Goal: Information Seeking & Learning: Learn about a topic

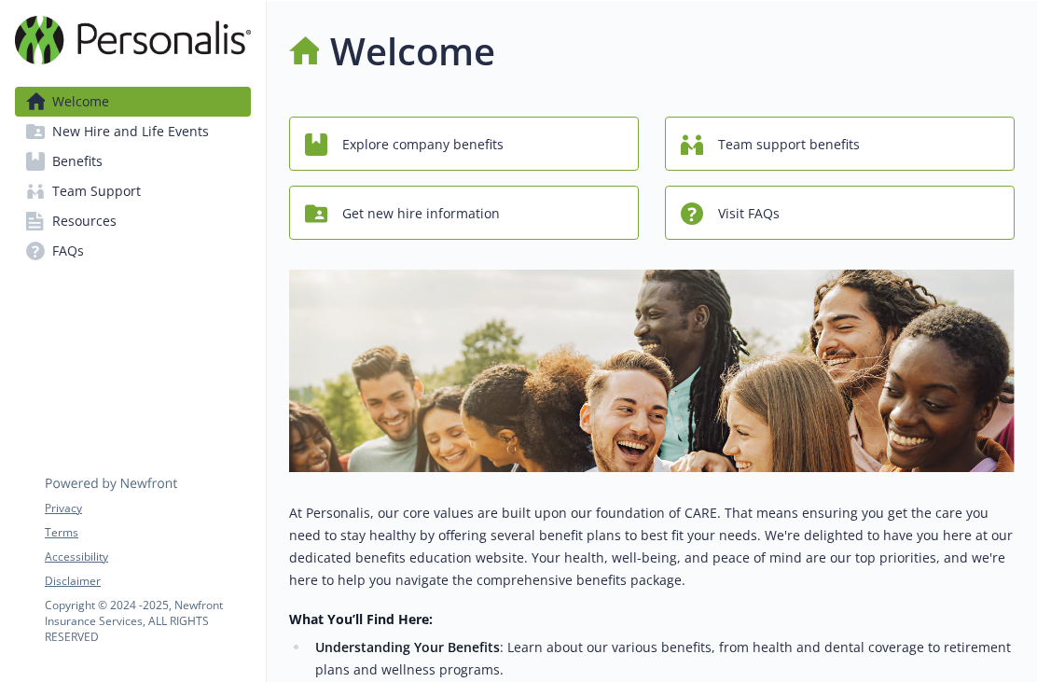
click at [335, 143] on div "Explore company benefits" at bounding box center [467, 144] width 324 height 35
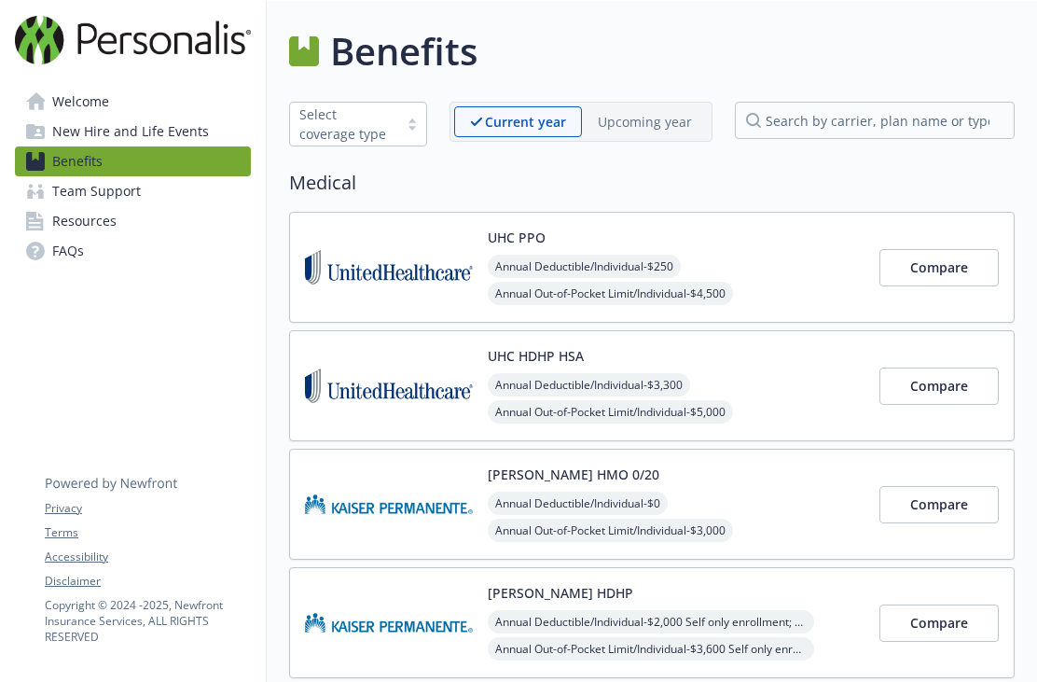
click at [28, 89] on link "Welcome" at bounding box center [133, 102] width 236 height 30
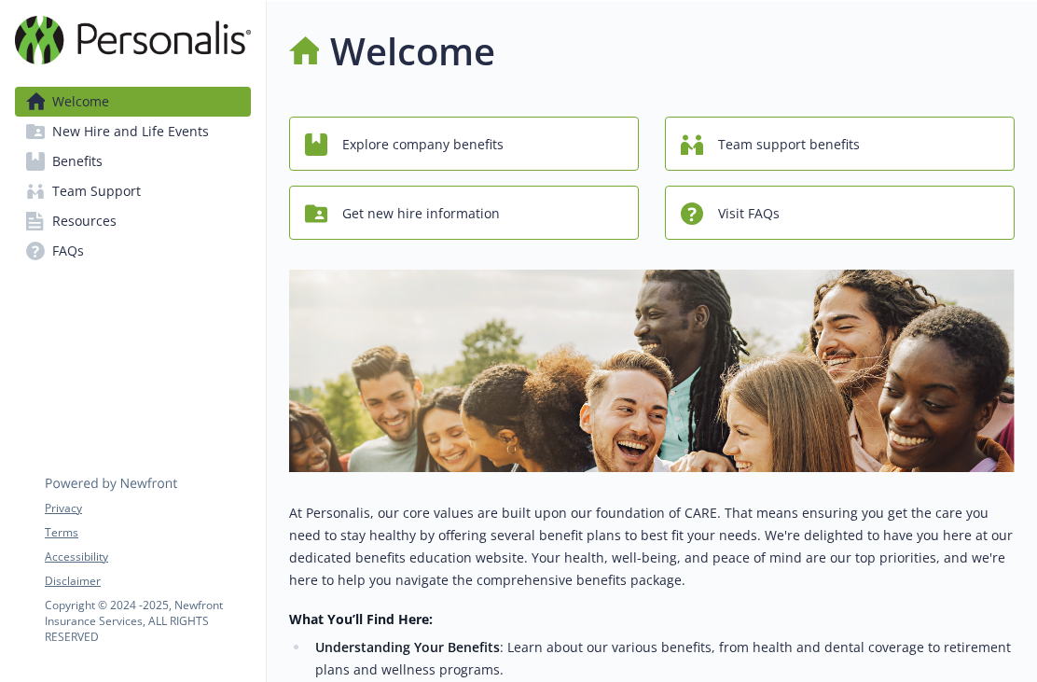
click at [325, 219] on icon "button" at bounding box center [316, 213] width 22 height 18
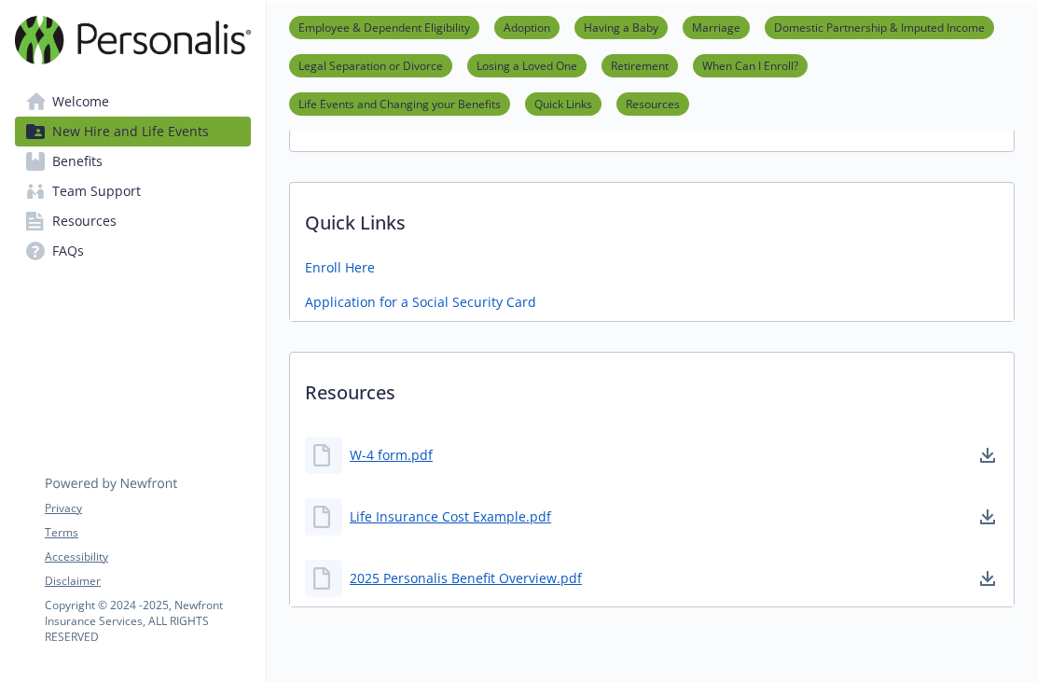
scroll to position [1111, 0]
click at [371, 575] on link "2025 Personalis Benefit Overview.pdf" at bounding box center [468, 578] width 236 height 23
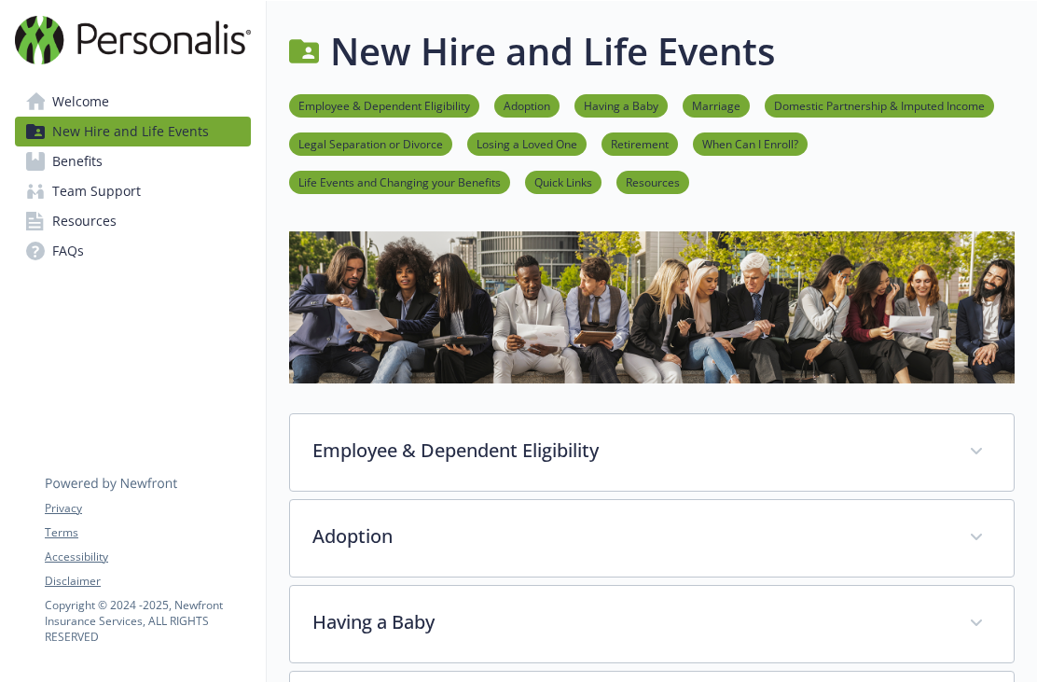
scroll to position [0, 0]
click at [68, 174] on span "Benefits" at bounding box center [77, 161] width 50 height 30
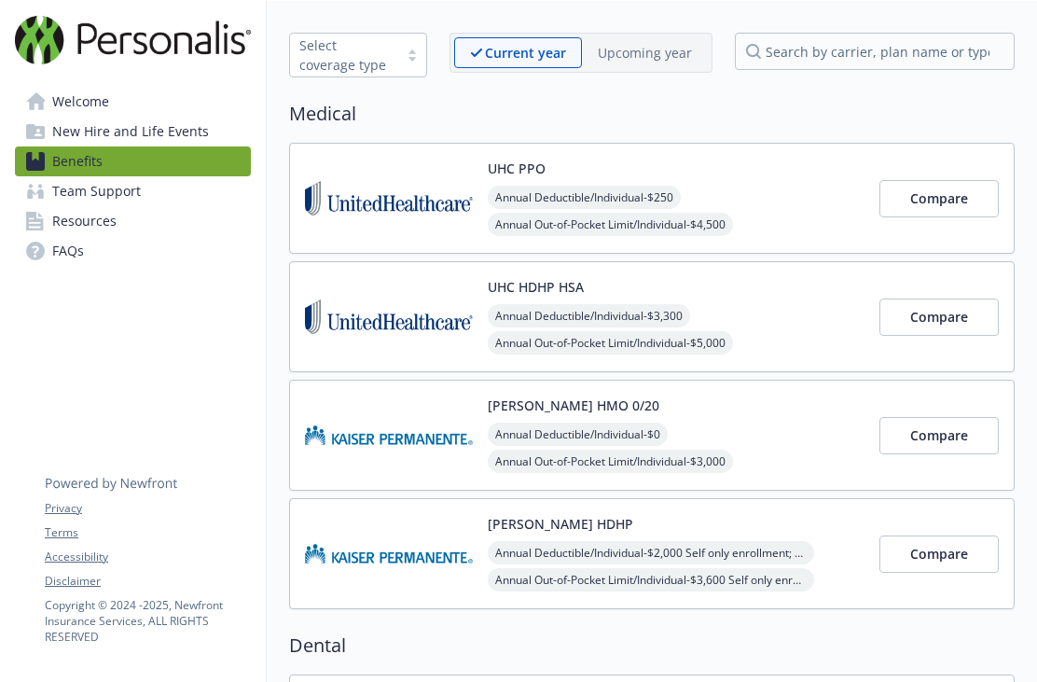
scroll to position [72, 0]
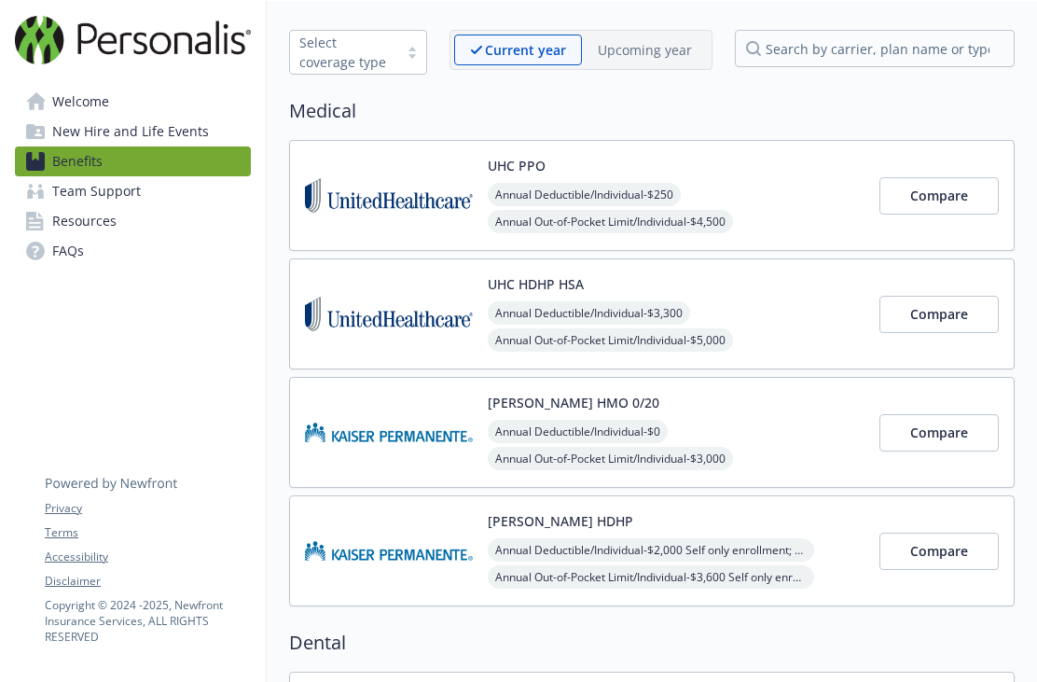
click at [922, 200] on span "Compare" at bounding box center [939, 196] width 58 height 18
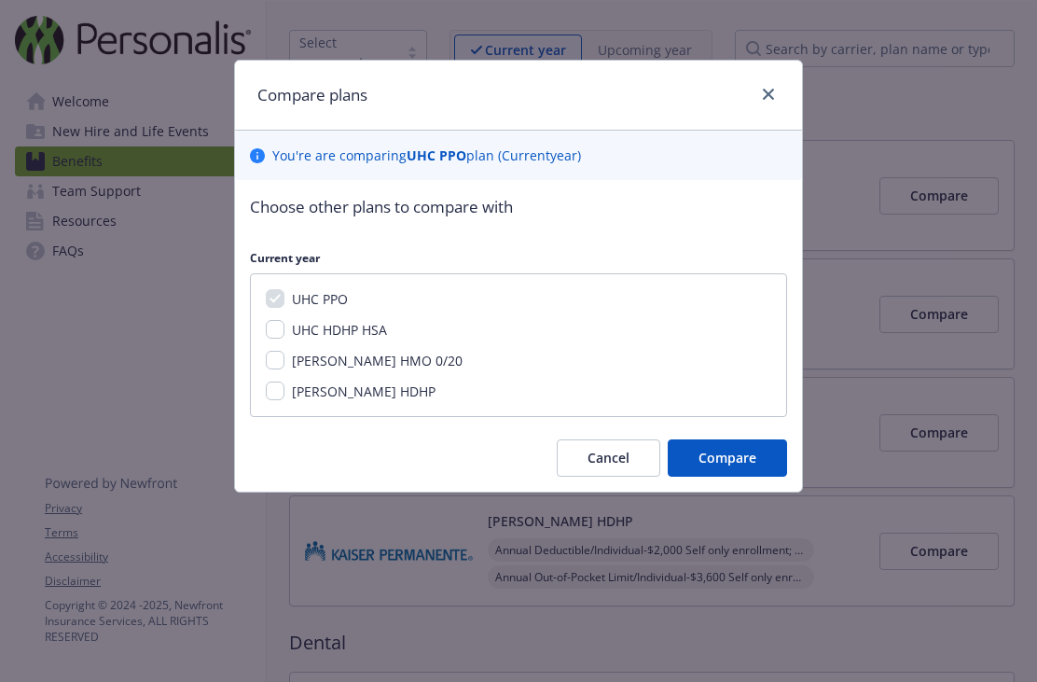
click at [282, 331] on input "UHC HDHP HSA" at bounding box center [275, 329] width 19 height 19
checkbox input "true"
click at [728, 462] on span "Compare" at bounding box center [728, 458] width 58 height 18
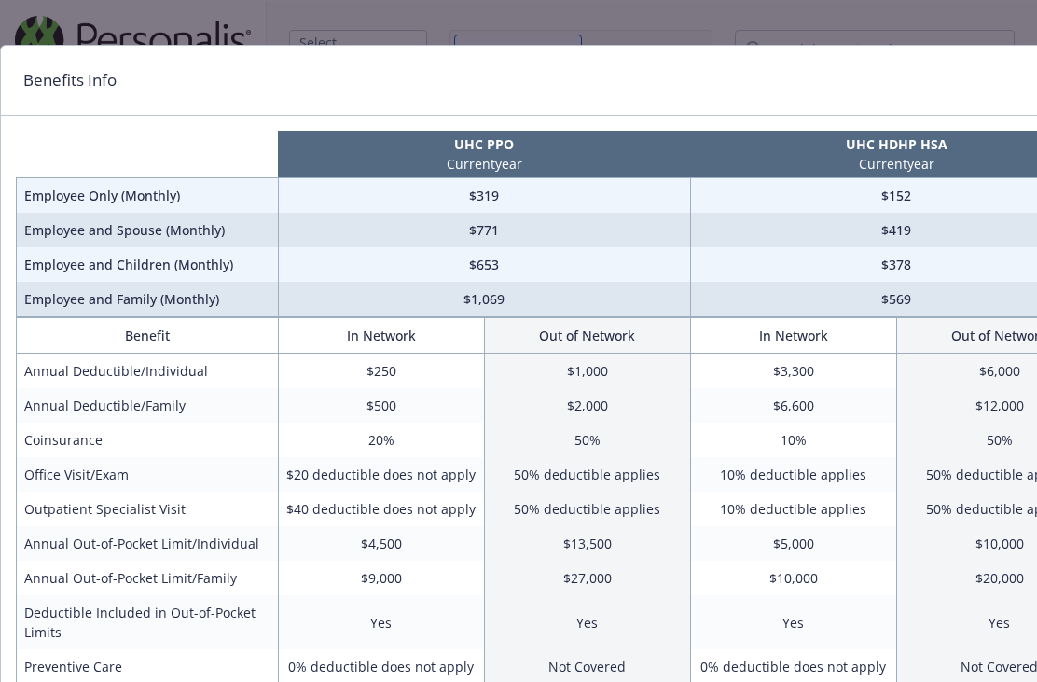
scroll to position [15, 0]
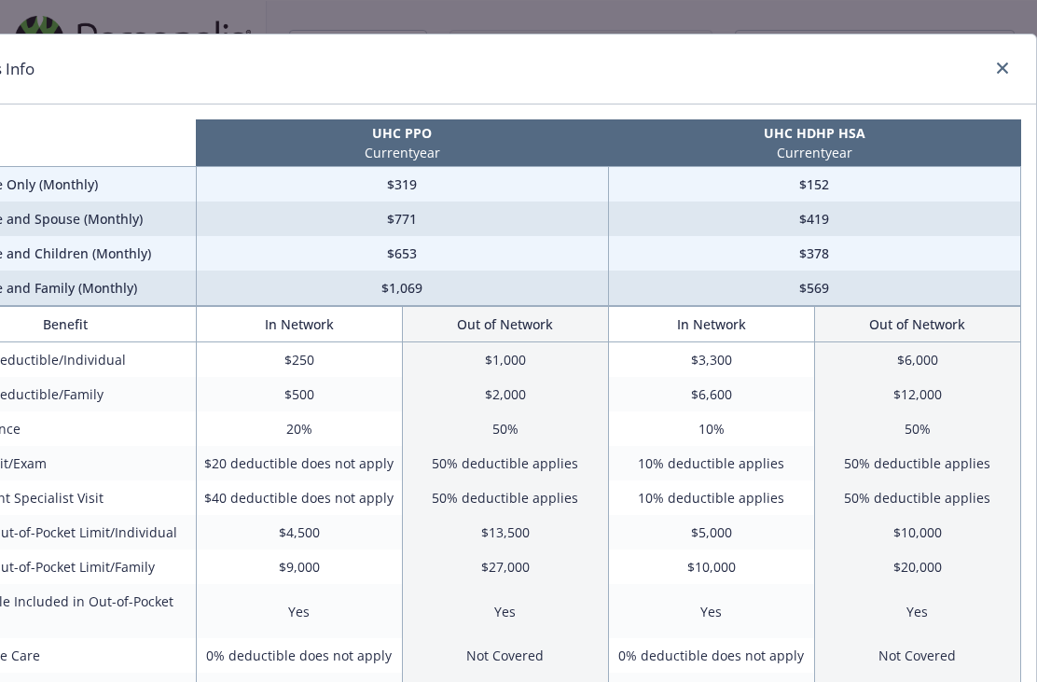
scroll to position [27, 82]
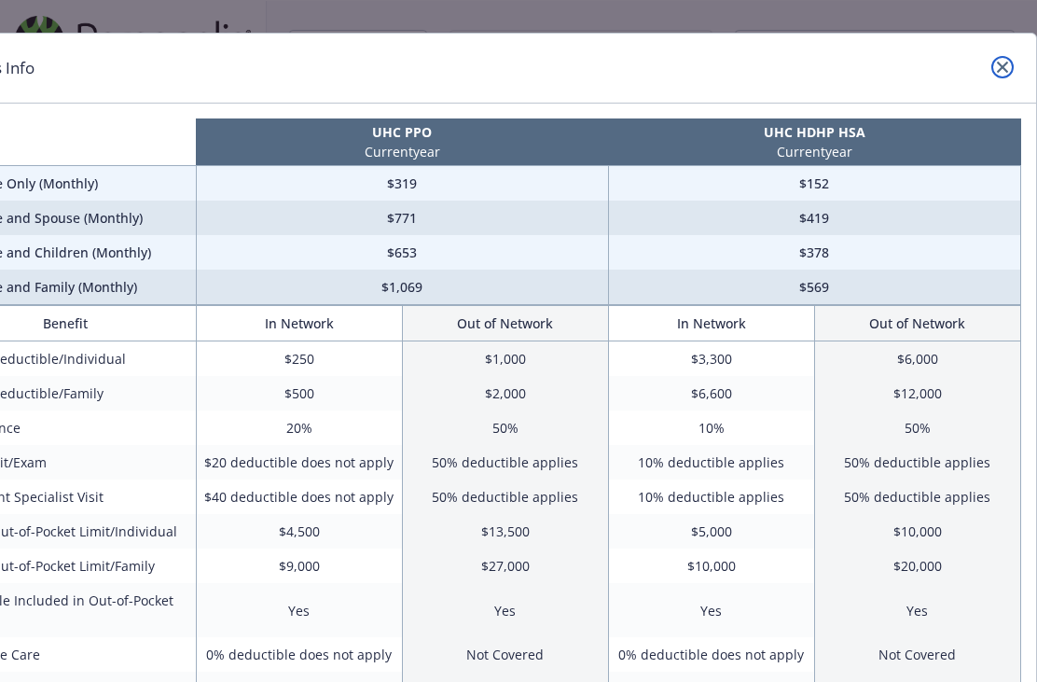
click at [1003, 59] on link "close" at bounding box center [1002, 67] width 22 height 22
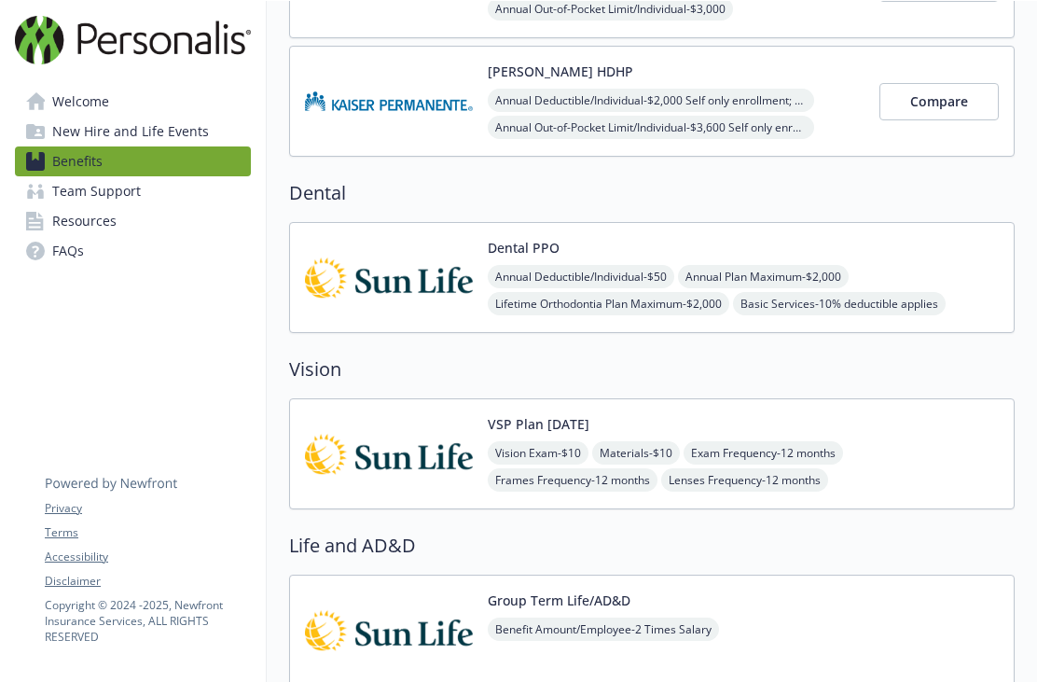
scroll to position [661, 0]
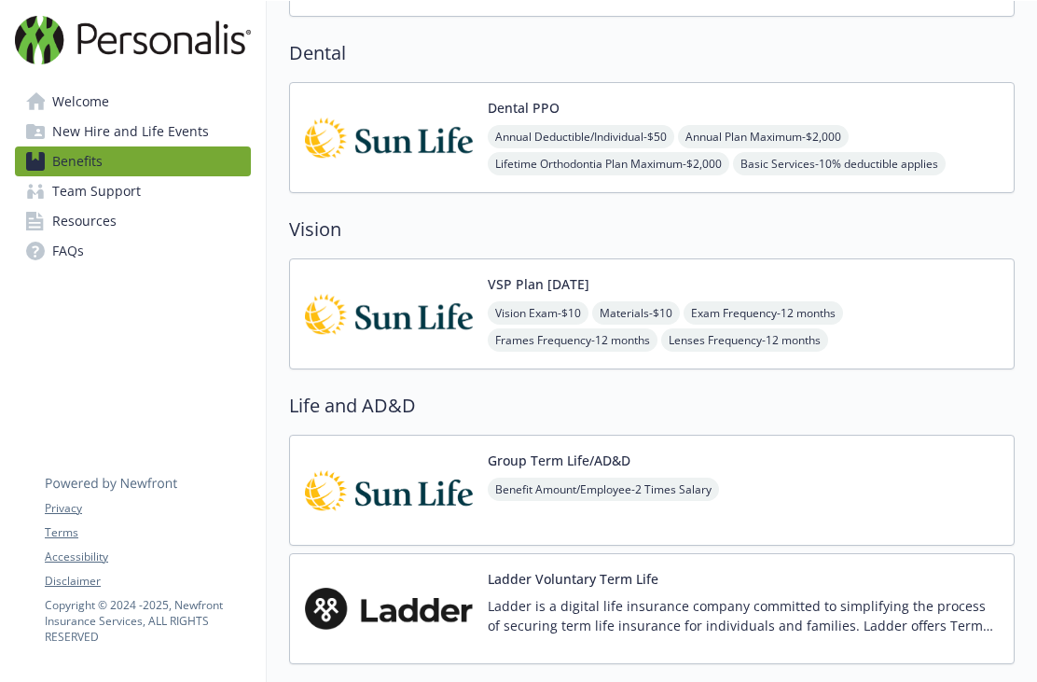
click at [490, 114] on button "Dental PPO" at bounding box center [524, 108] width 72 height 20
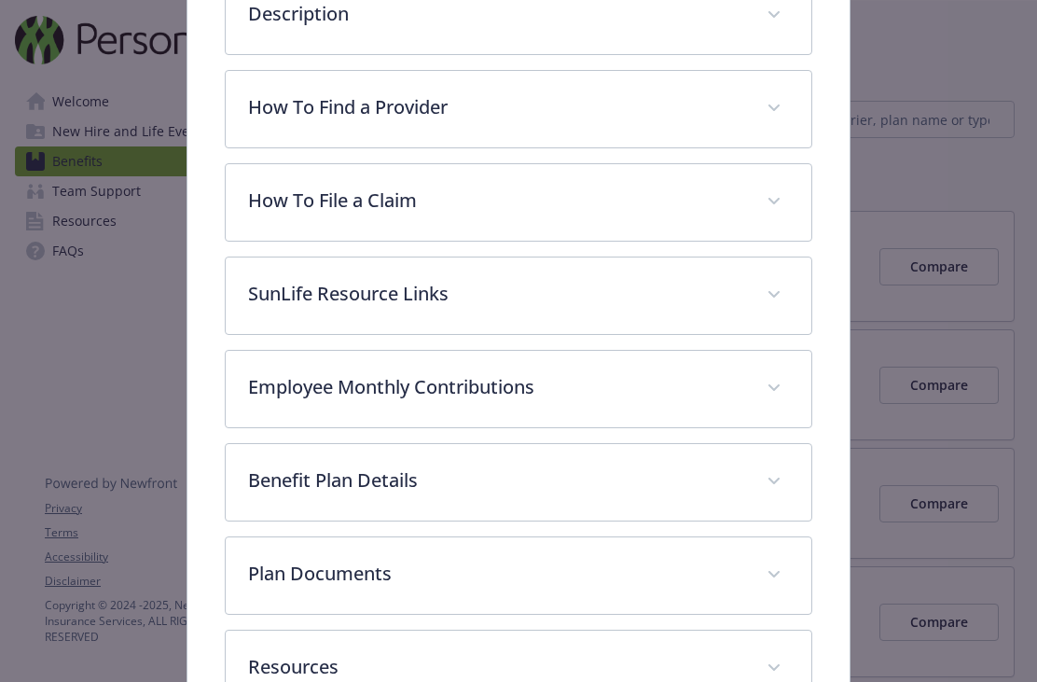
scroll to position [521, 0]
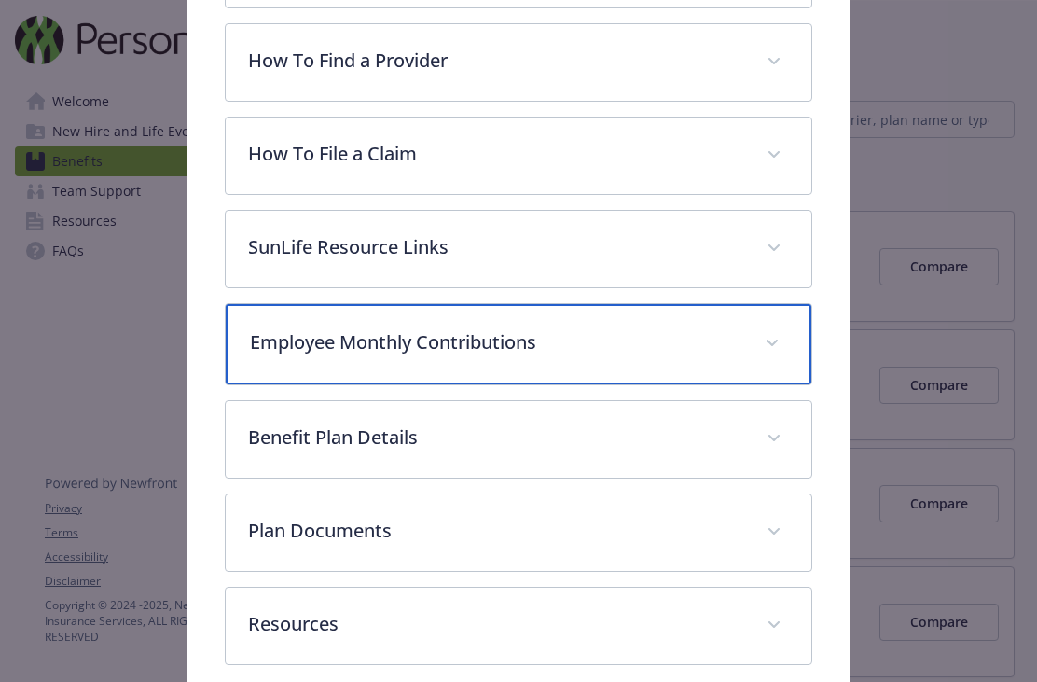
click at [781, 338] on span "details for plan Dental - Dental PPO - Dental PPO" at bounding box center [772, 343] width 30 height 30
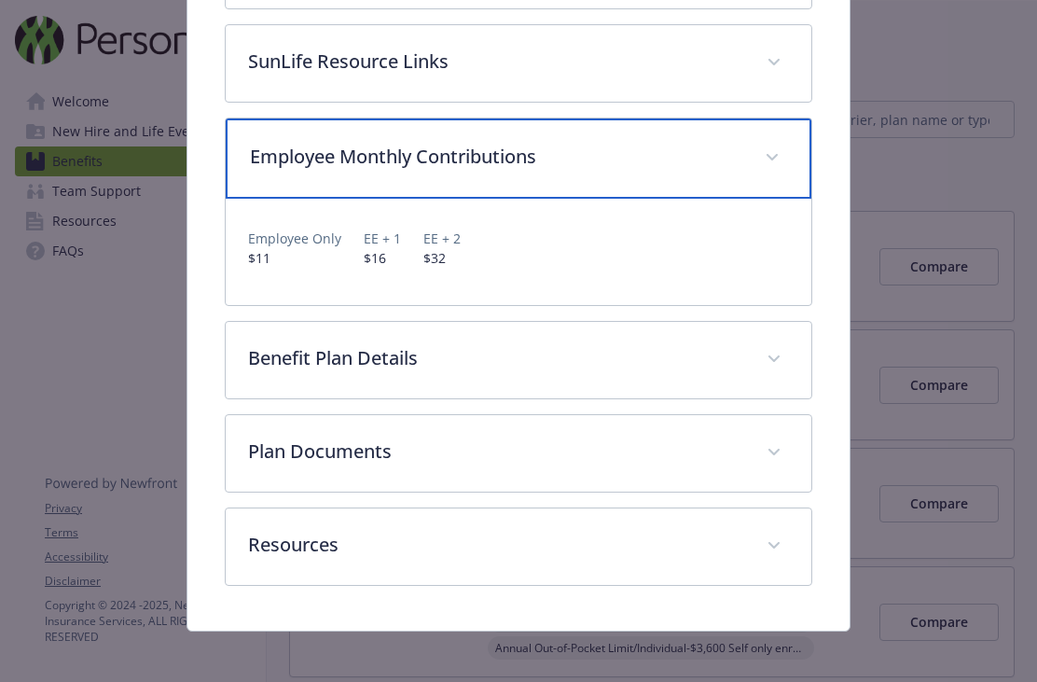
scroll to position [712, 0]
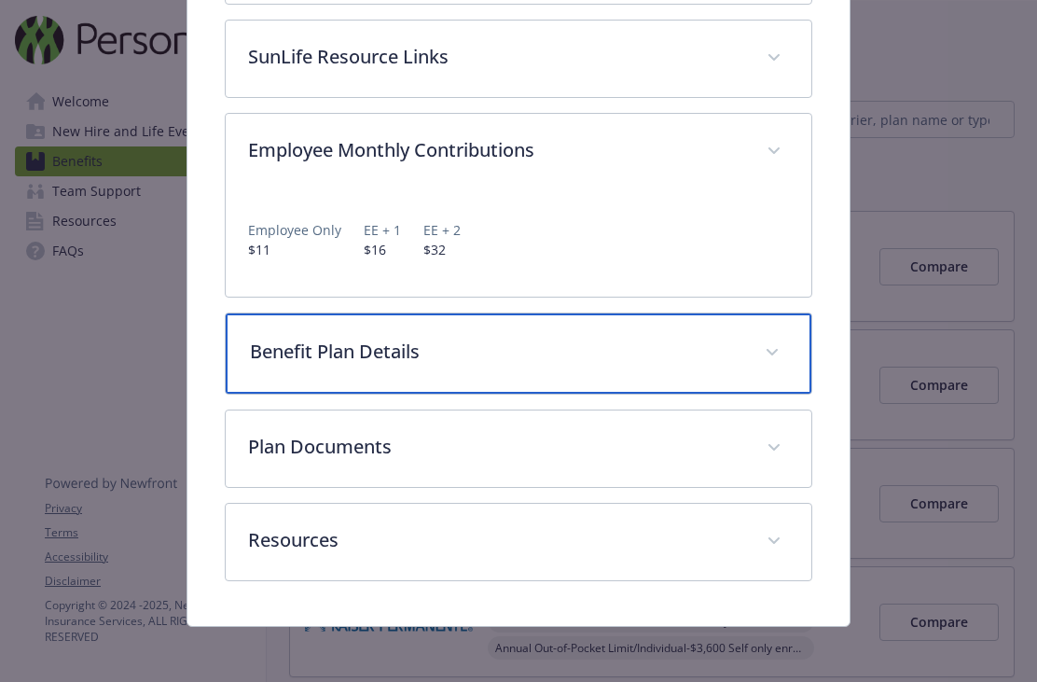
click at [759, 354] on span "details for plan Dental - Dental PPO - Dental PPO" at bounding box center [772, 353] width 30 height 30
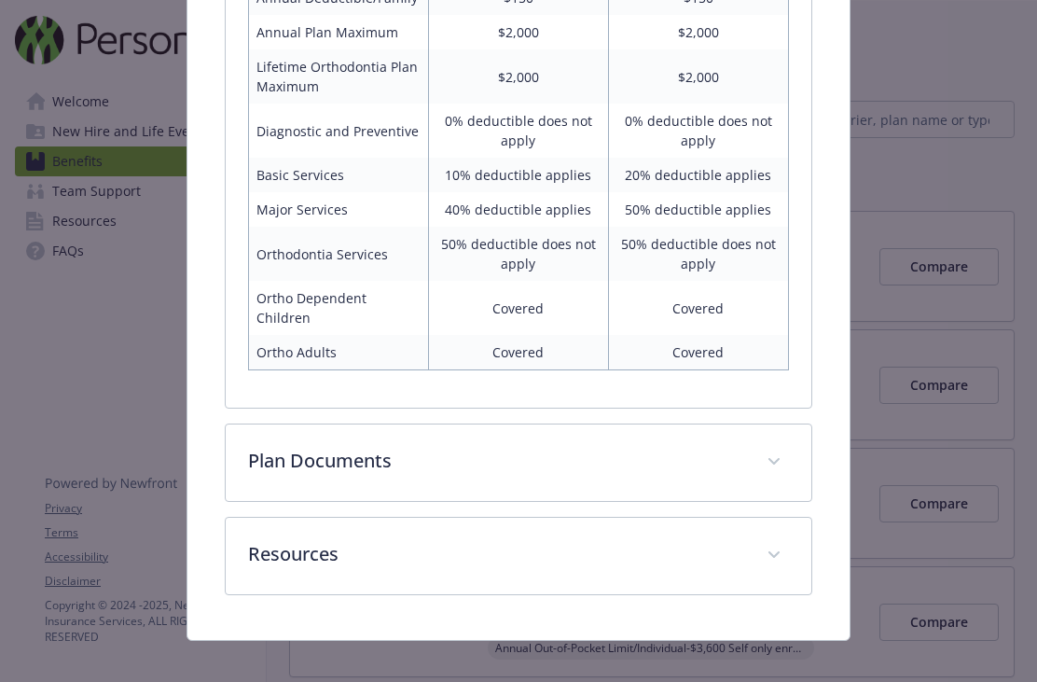
scroll to position [1229, 0]
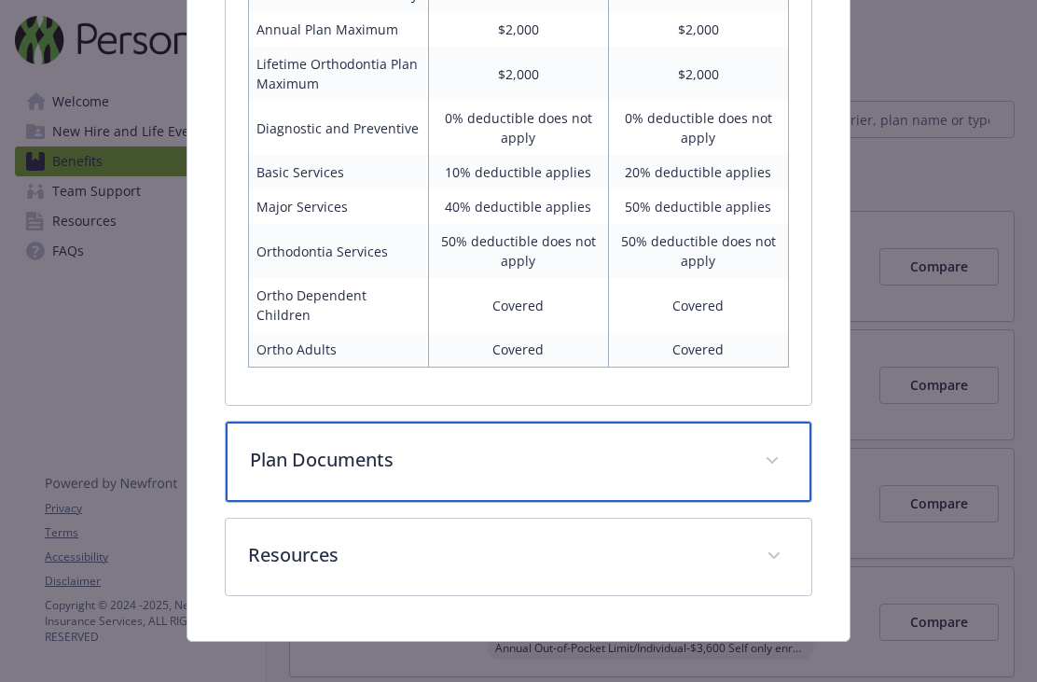
click at [651, 446] on p "Plan Documents" at bounding box center [496, 460] width 492 height 28
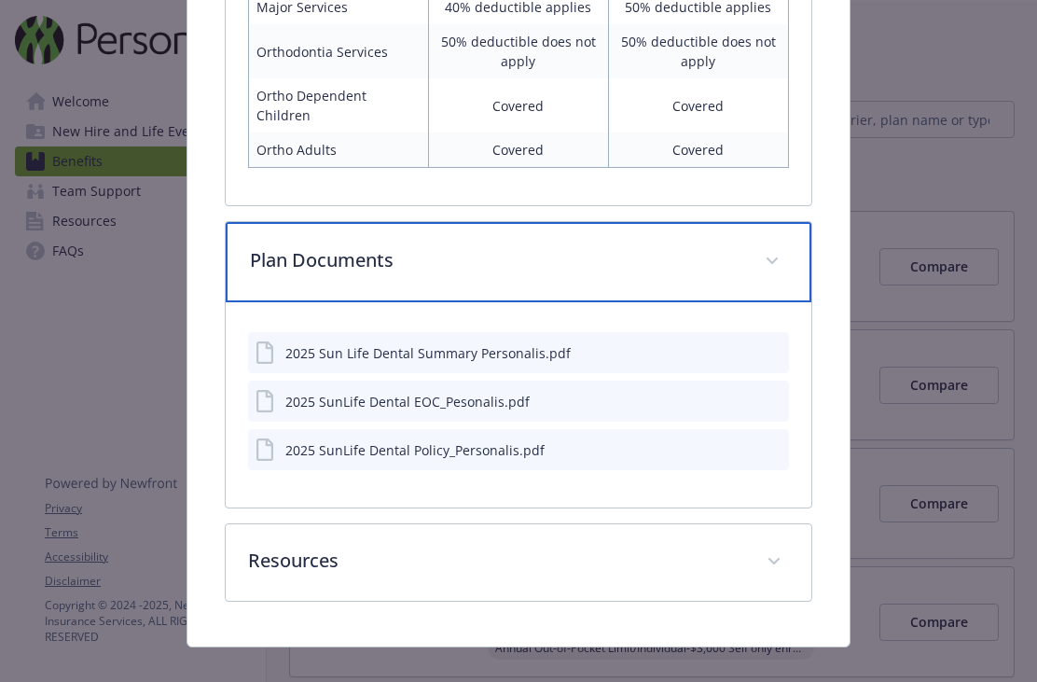
scroll to position [1433, 0]
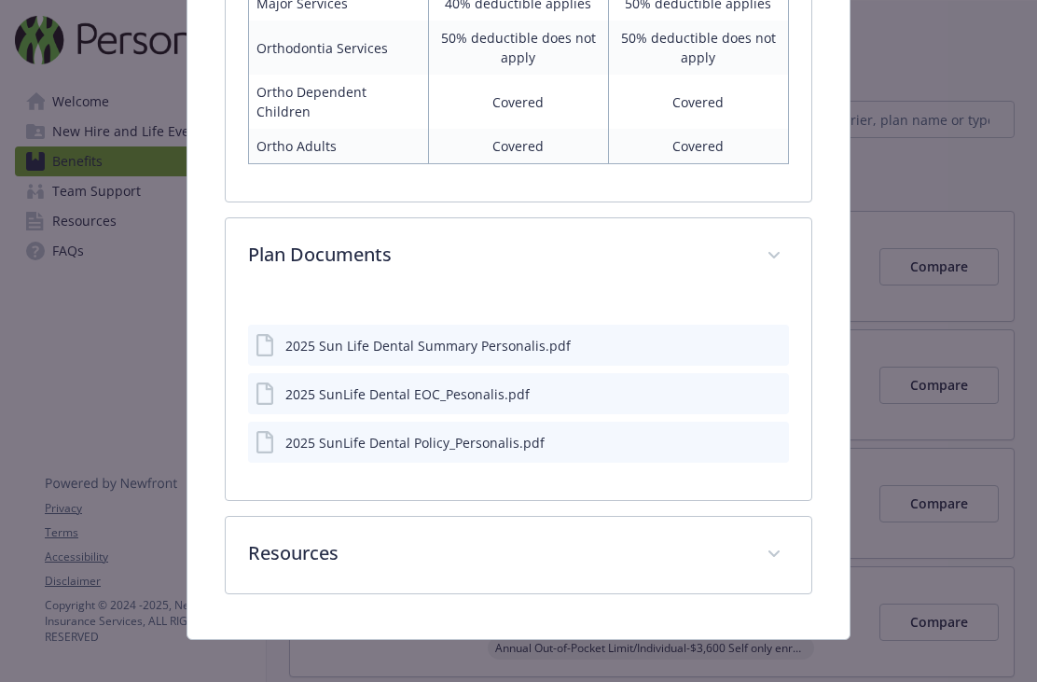
click at [590, 326] on div "2025 Sun Life Dental Summary Personalis.pdf" at bounding box center [518, 345] width 541 height 41
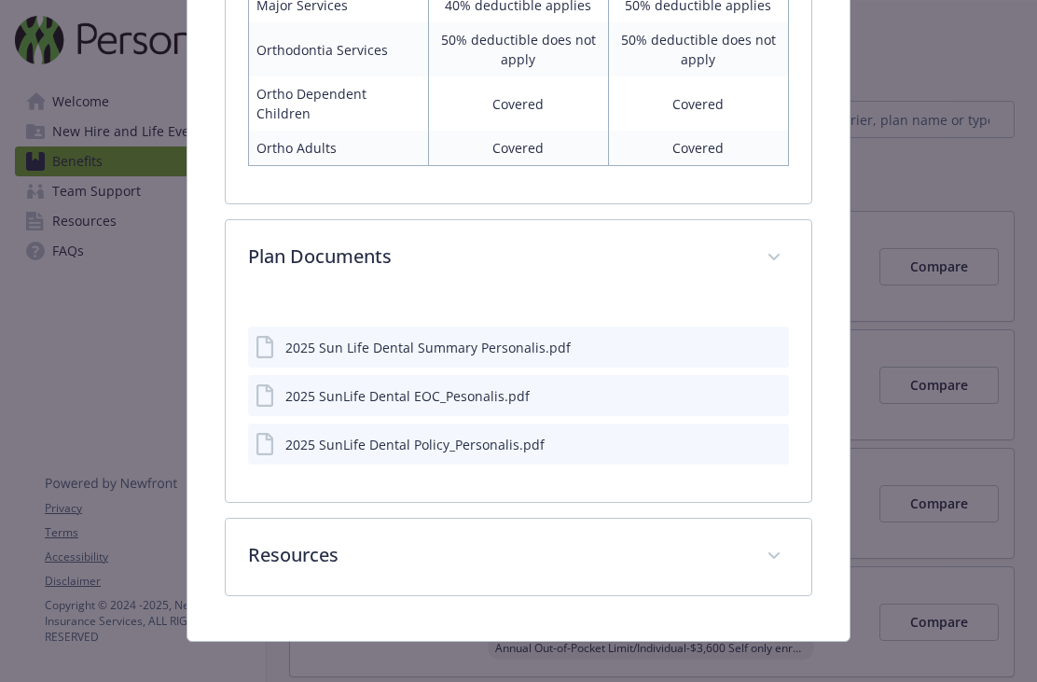
click at [517, 338] on div "2025 Sun Life Dental Summary Personalis.pdf" at bounding box center [427, 348] width 285 height 20
click at [483, 338] on div "2025 Sun Life Dental Summary Personalis.pdf" at bounding box center [427, 348] width 285 height 20
click at [292, 338] on div "2025 Sun Life Dental Summary Personalis.pdf" at bounding box center [427, 348] width 285 height 20
click at [487, 386] on div "2025 SunLife Dental EOC_Pesonalis.pdf" at bounding box center [407, 396] width 244 height 20
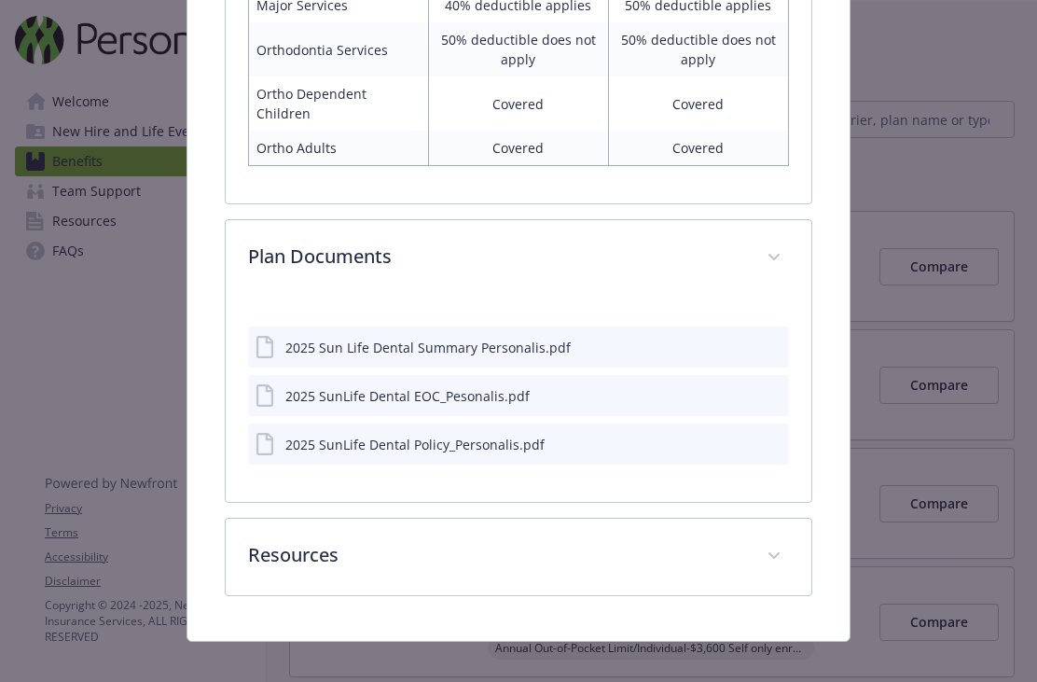
click at [598, 312] on div "2025 Sun Life Dental Summary Personalis.pdf 2025 SunLife Dental EOC_Pesonalis.p…" at bounding box center [518, 388] width 541 height 153
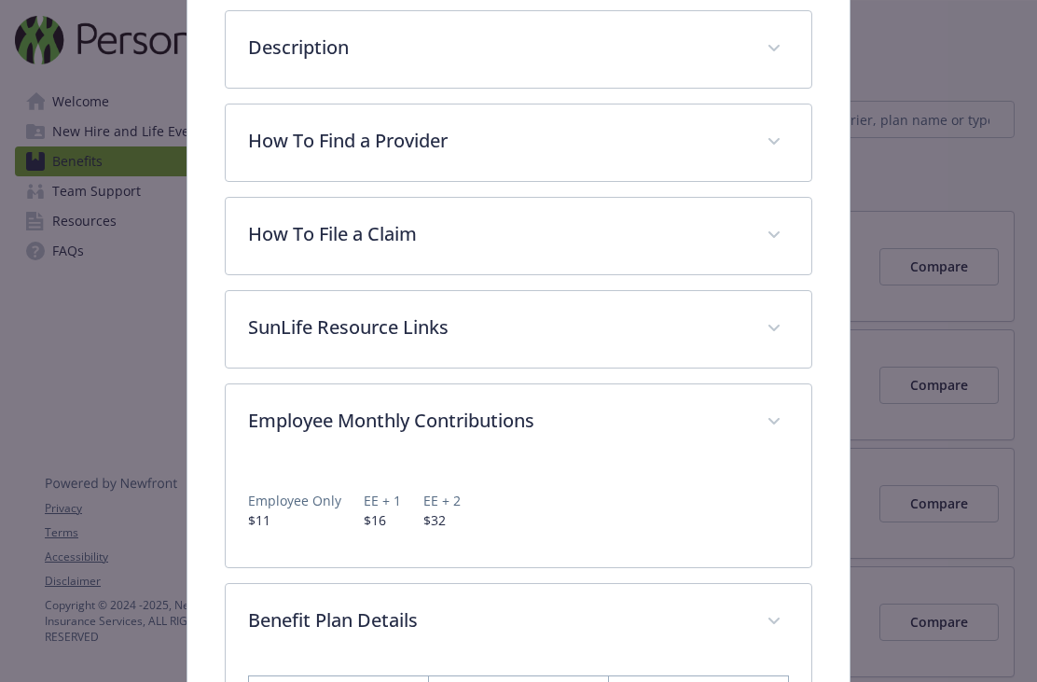
scroll to position [438, 0]
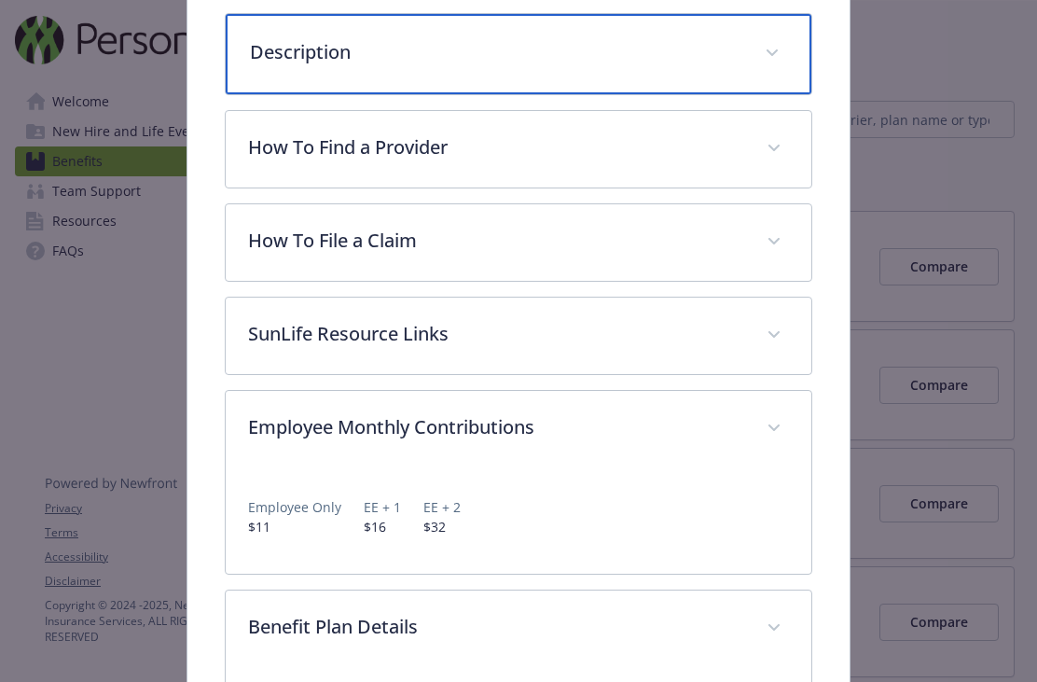
click at [753, 65] on div "Description" at bounding box center [519, 54] width 586 height 80
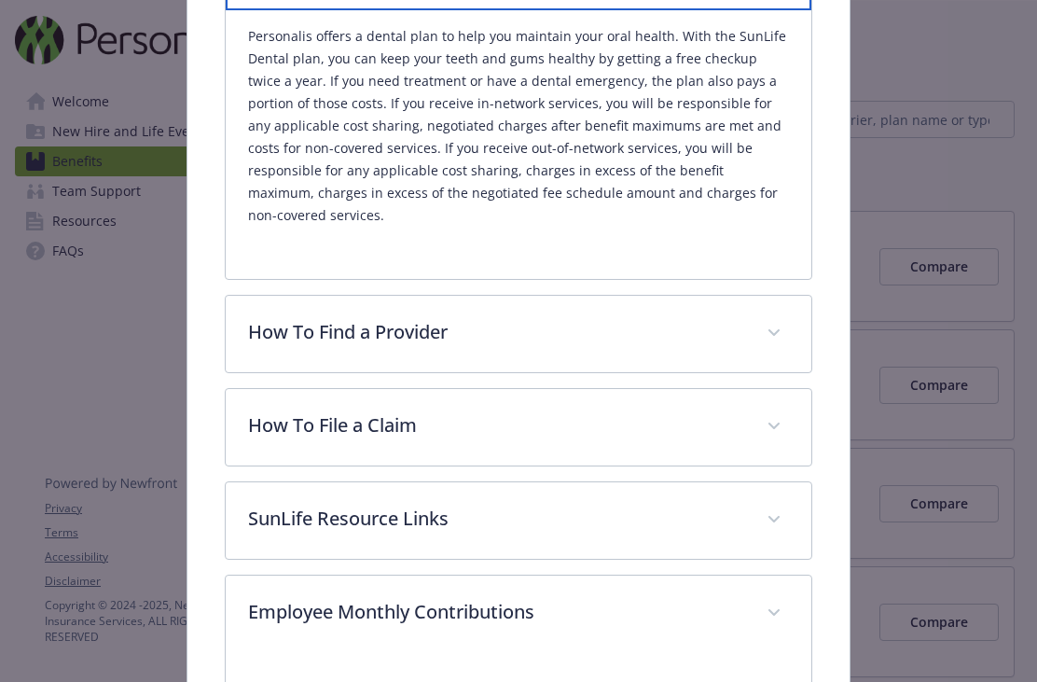
scroll to position [529, 0]
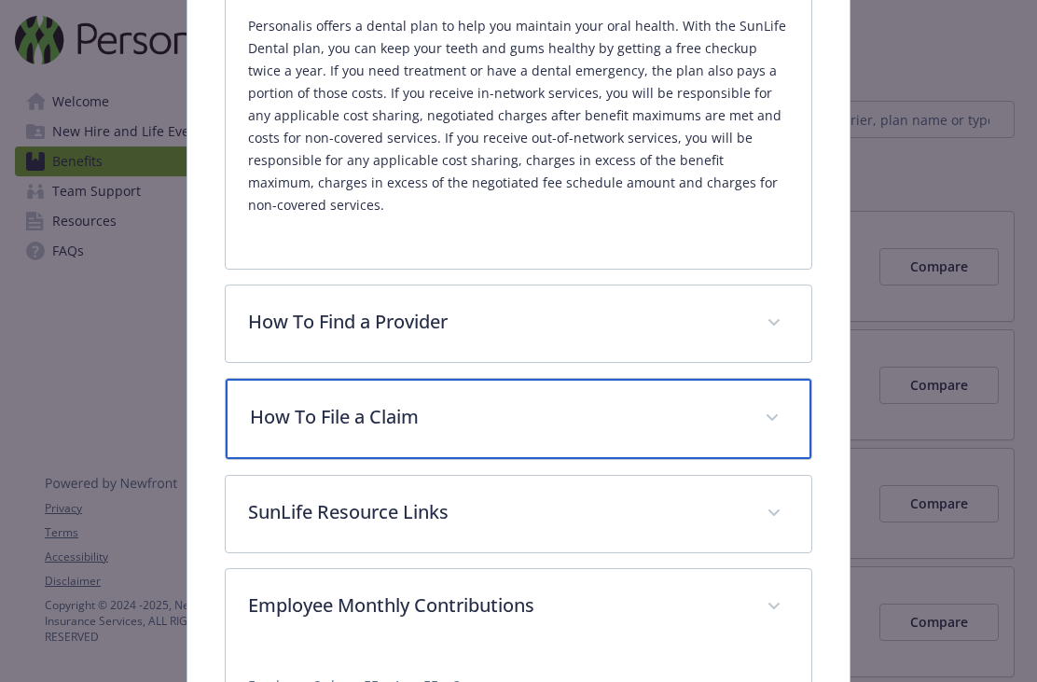
click at [760, 380] on div "How To File a Claim" at bounding box center [519, 419] width 586 height 80
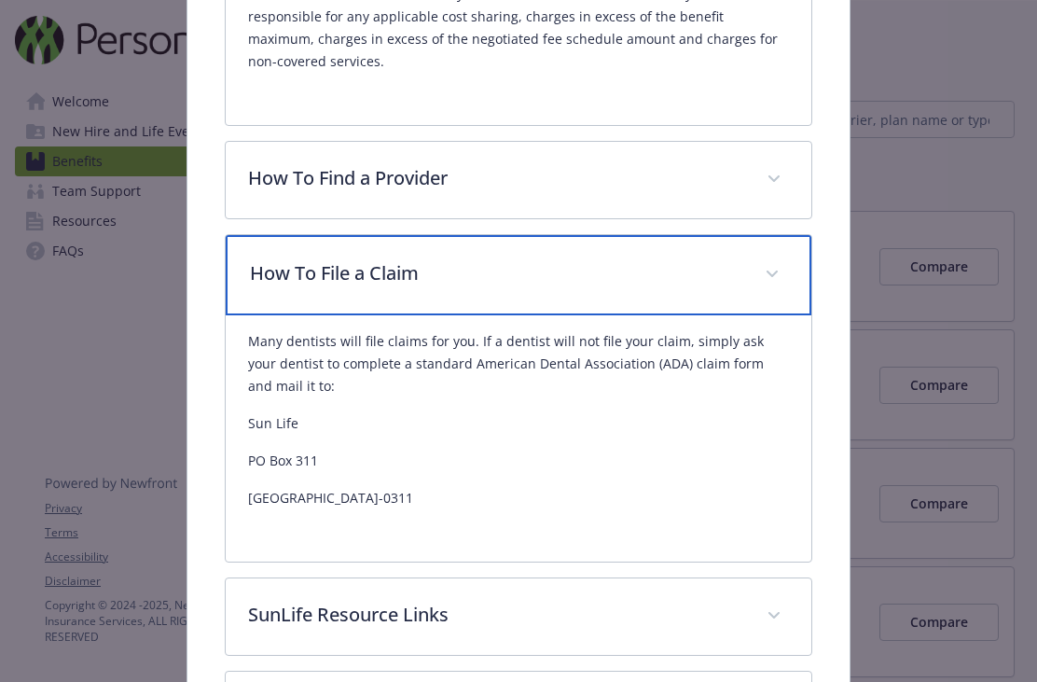
scroll to position [674, 0]
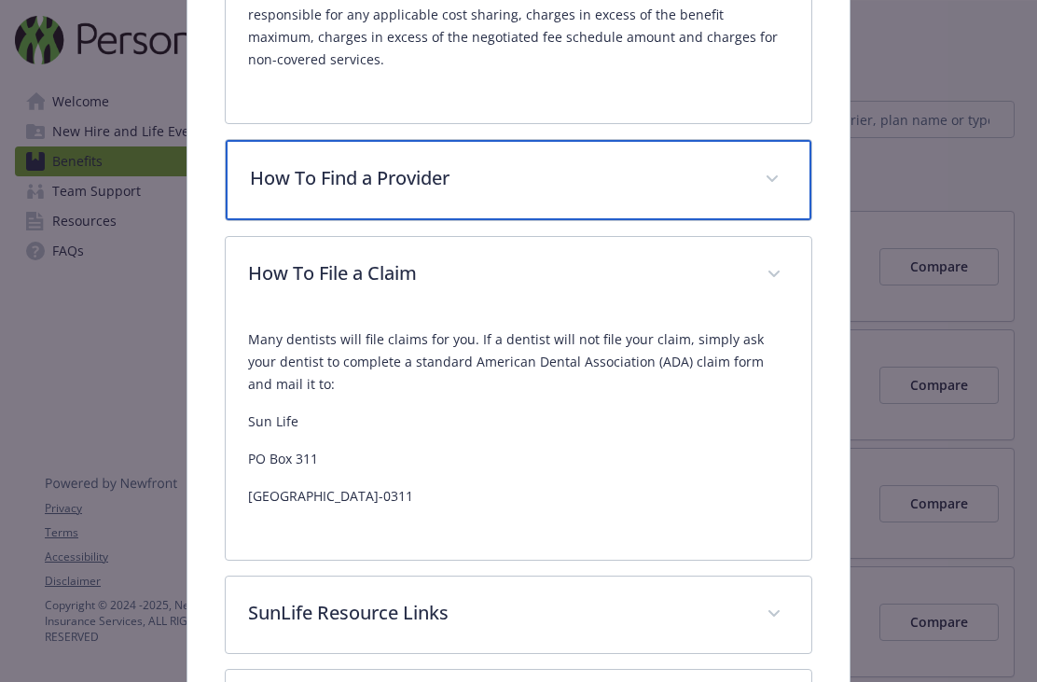
click at [755, 165] on div "How To Find a Provider" at bounding box center [519, 180] width 586 height 80
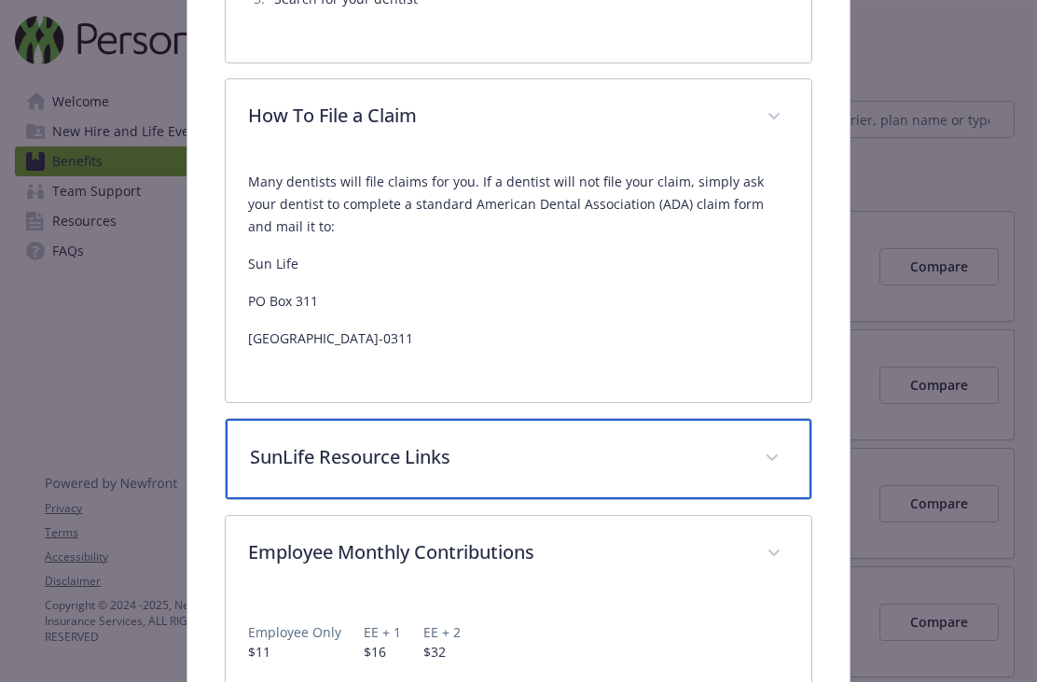
click at [724, 443] on p "SunLife Resource Links" at bounding box center [496, 457] width 492 height 28
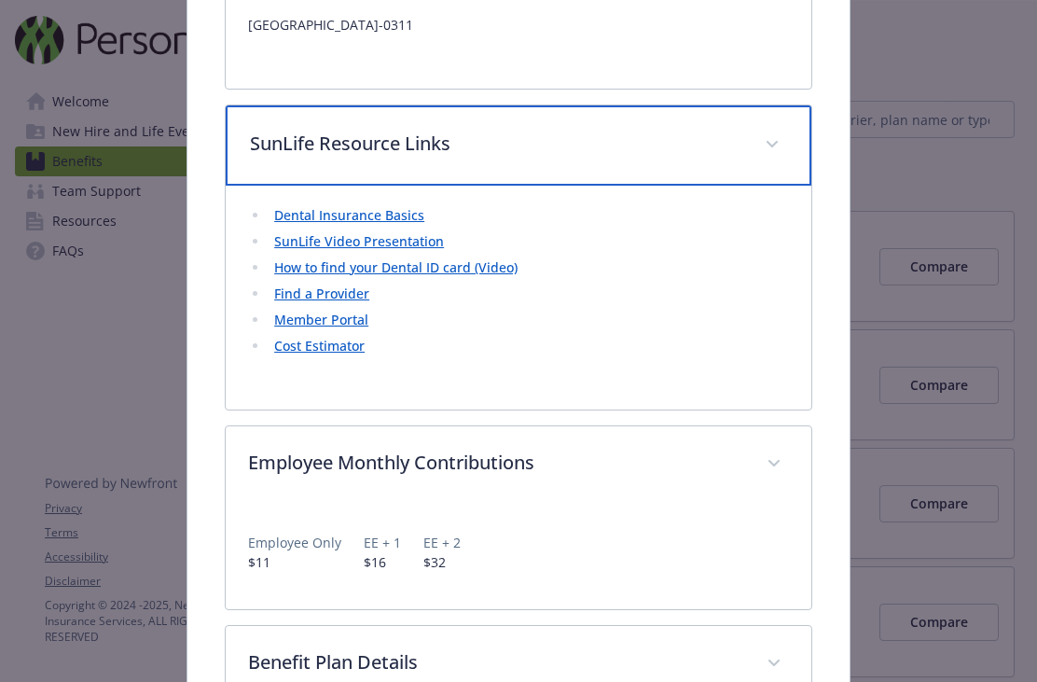
scroll to position [1399, 0]
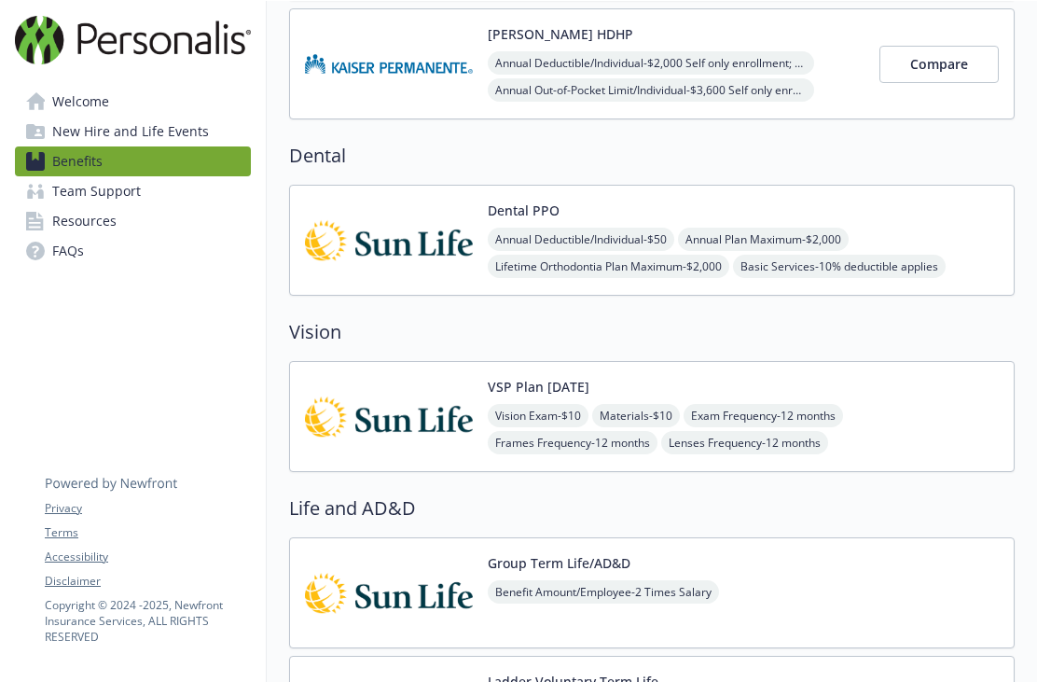
scroll to position [520, 0]
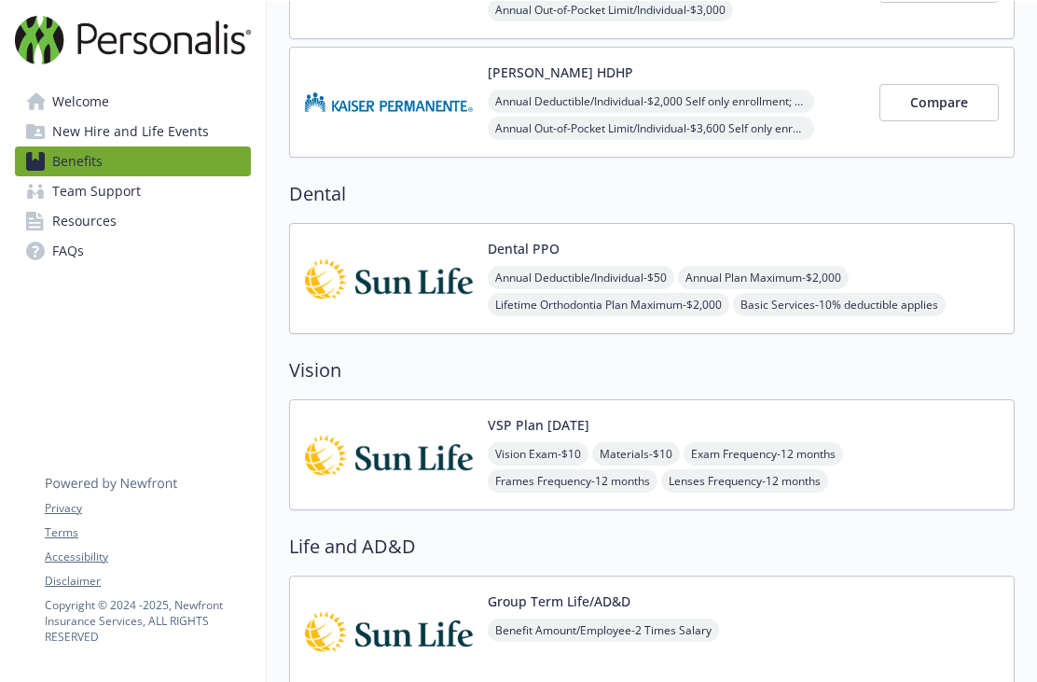
click at [906, 426] on div "VSP Plan [DATE] Vision Exam - $10 Materials - $10 Exam Frequency - 12 months Fr…" at bounding box center [743, 454] width 511 height 79
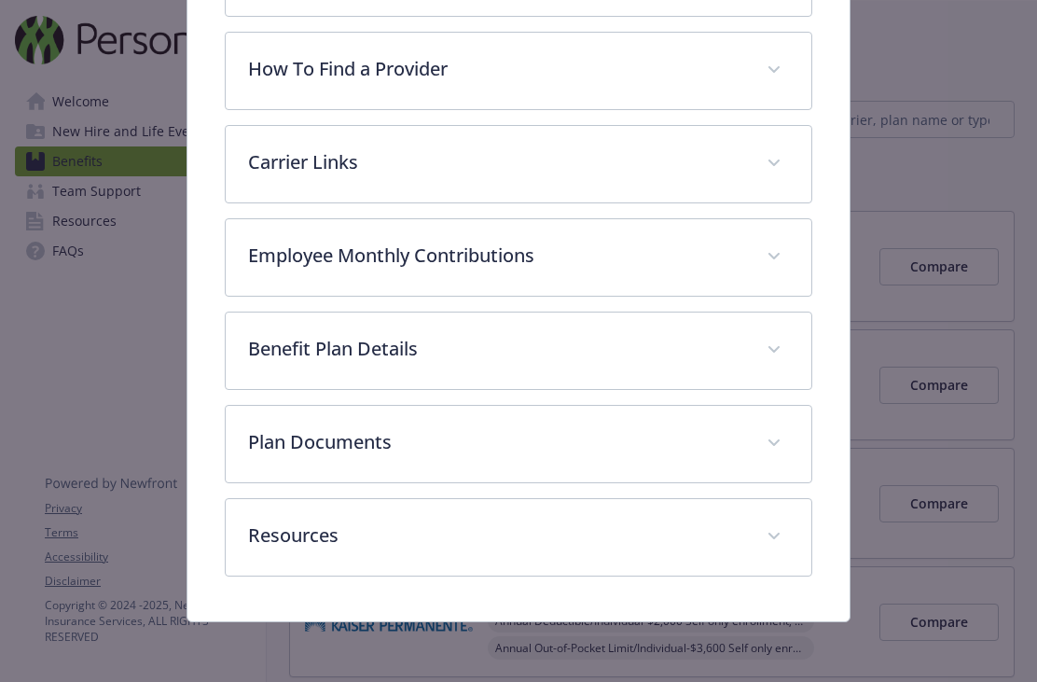
scroll to position [513, 0]
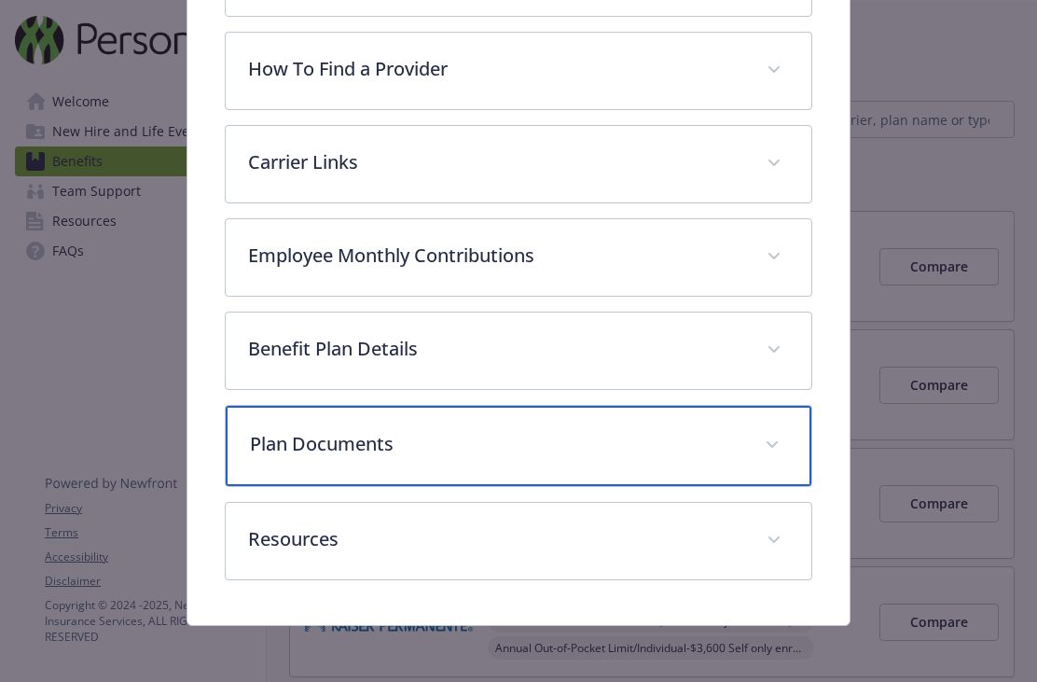
click at [716, 444] on p "Plan Documents" at bounding box center [496, 444] width 492 height 28
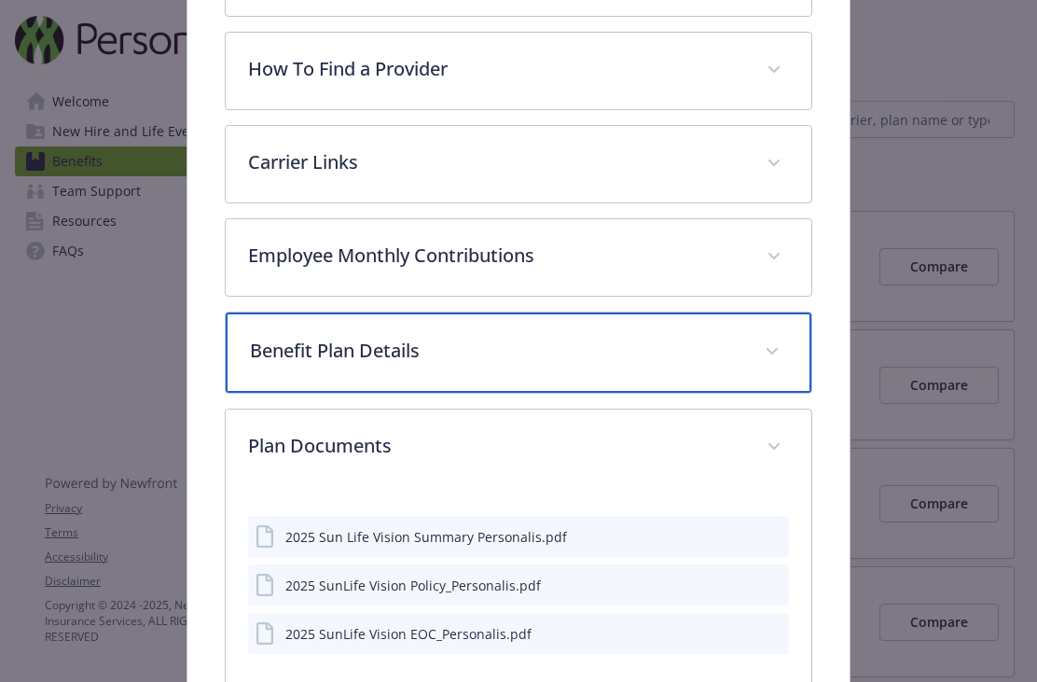
click at [767, 341] on span "details for plan Vision - VSP Plan 12/12/12 - Vision" at bounding box center [772, 352] width 30 height 30
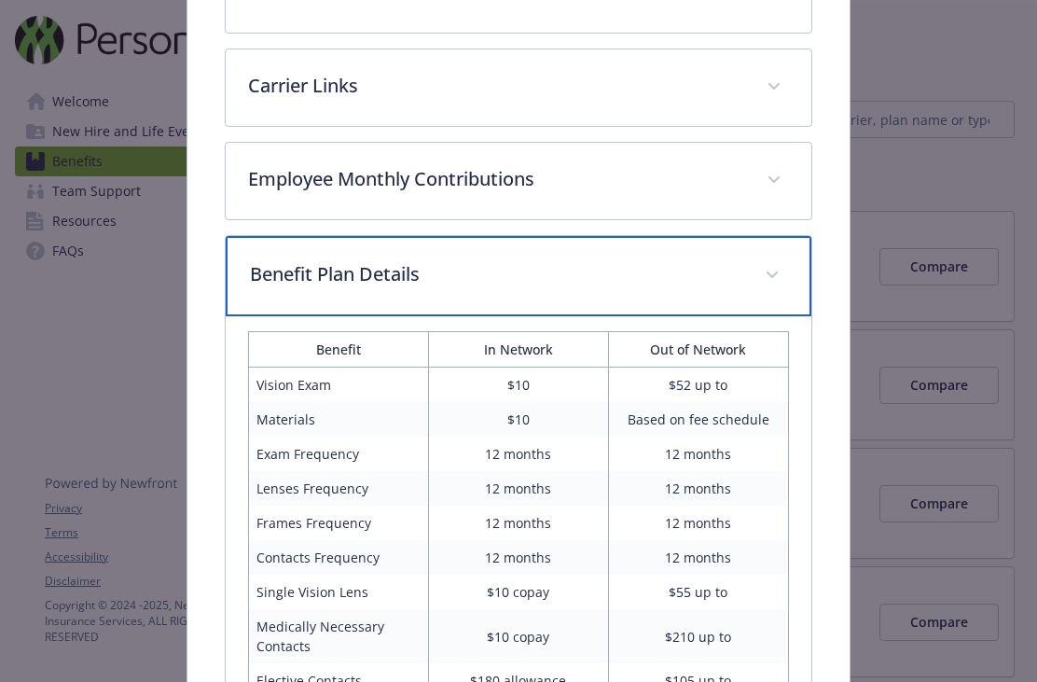
scroll to position [543, 0]
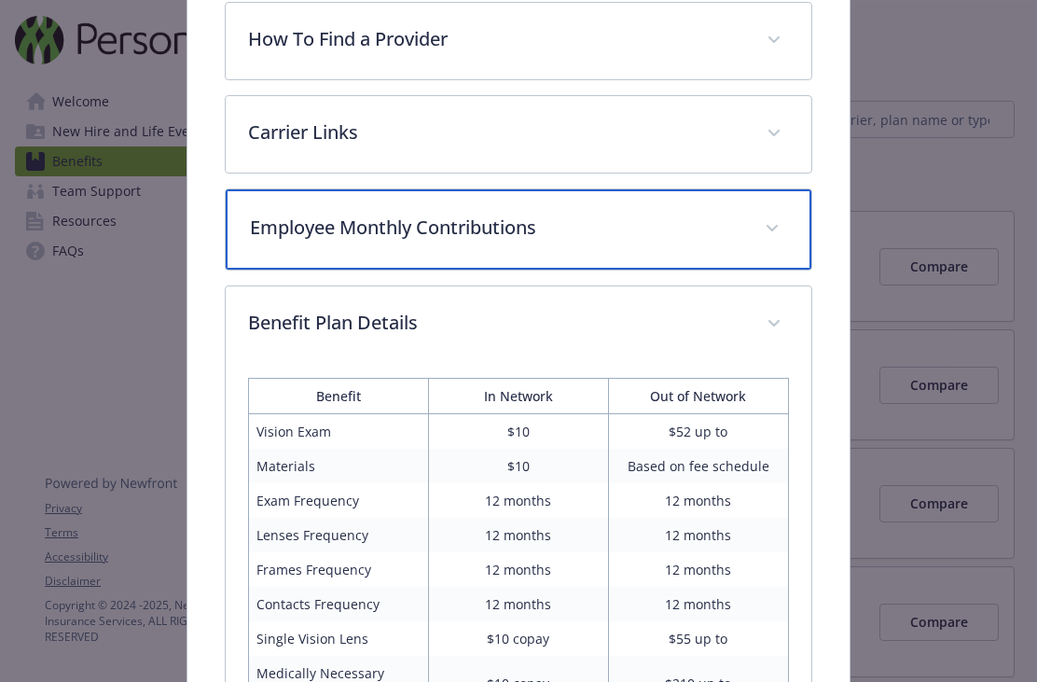
click at [781, 234] on span "details for plan Vision - VSP Plan 12/12/12 - Vision" at bounding box center [772, 229] width 30 height 30
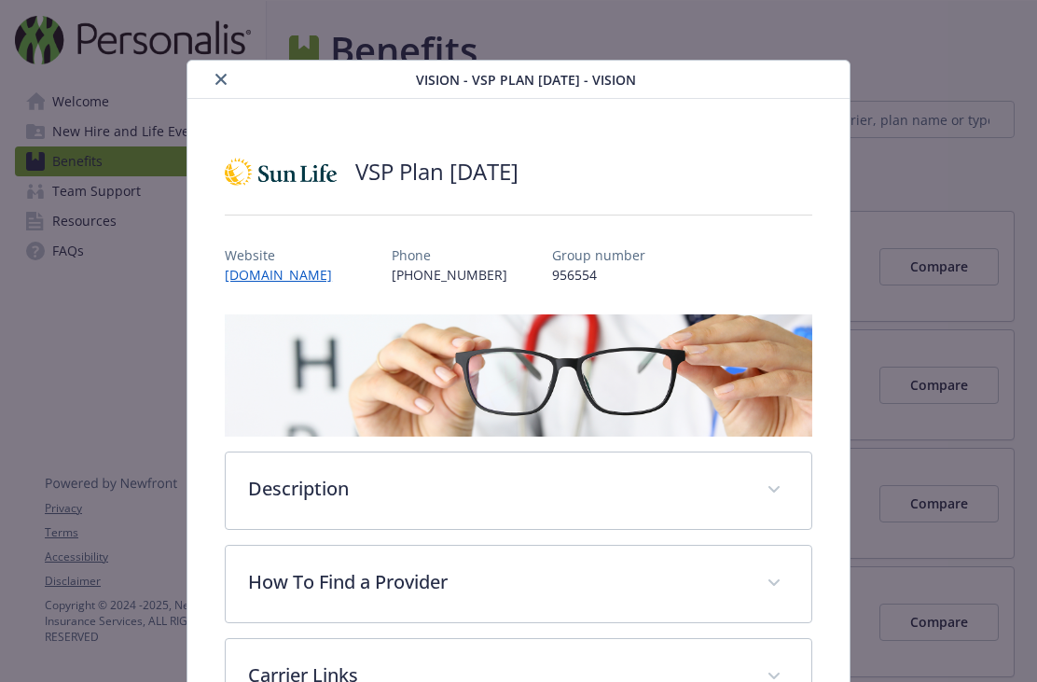
scroll to position [56, 0]
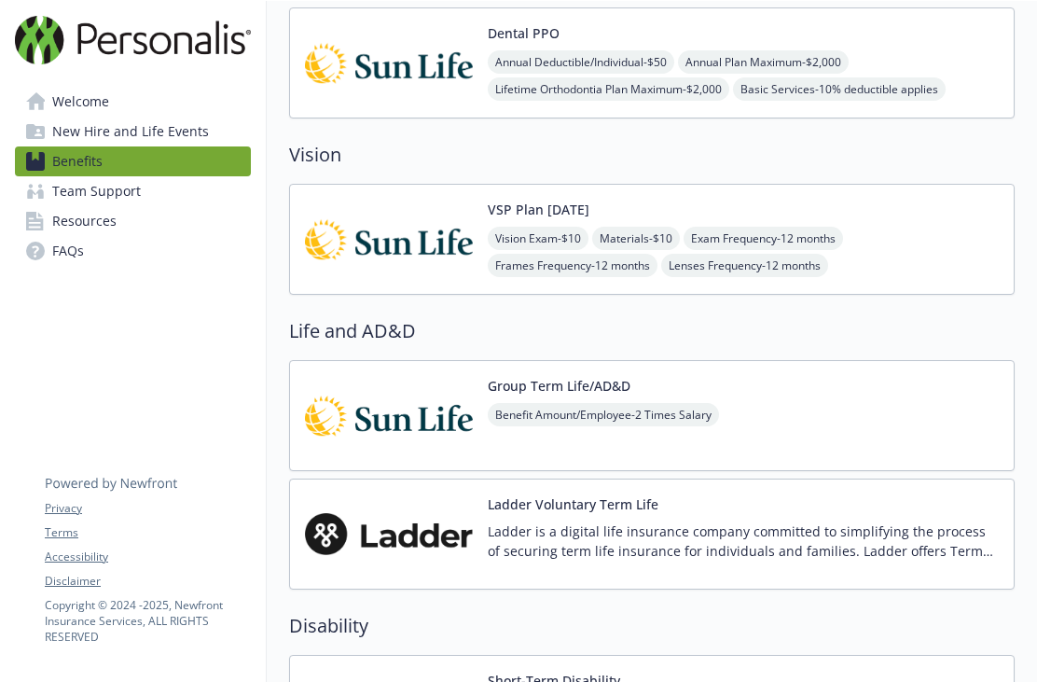
scroll to position [732, 0]
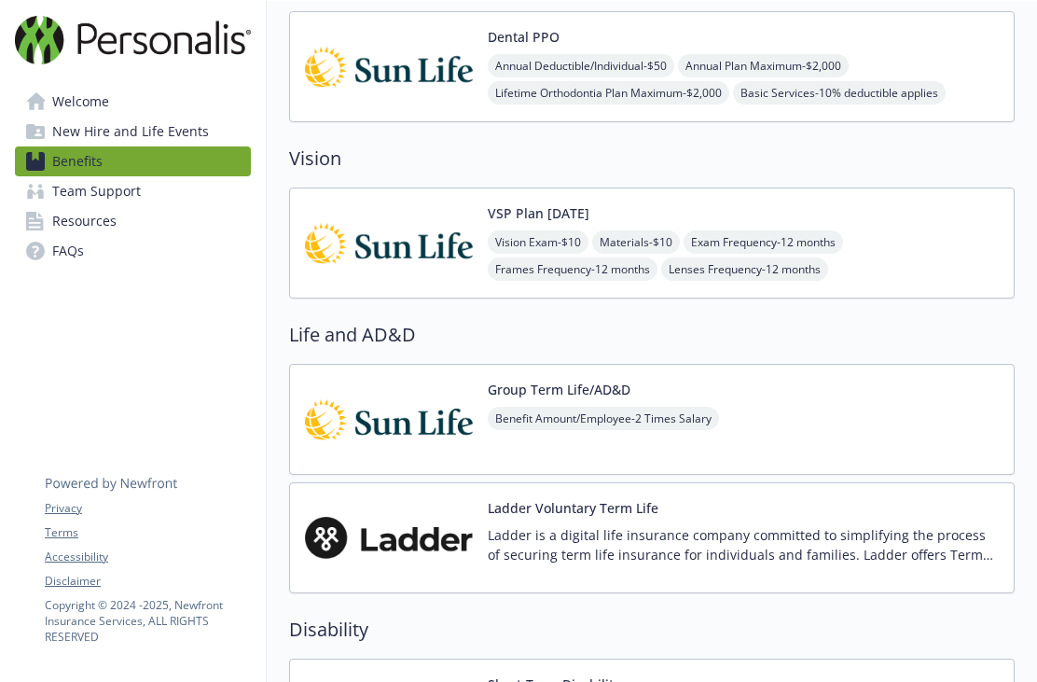
click at [835, 385] on div "Group Term Life/AD&D Benefit Amount/Employee - 2 Times Salary" at bounding box center [652, 419] width 726 height 111
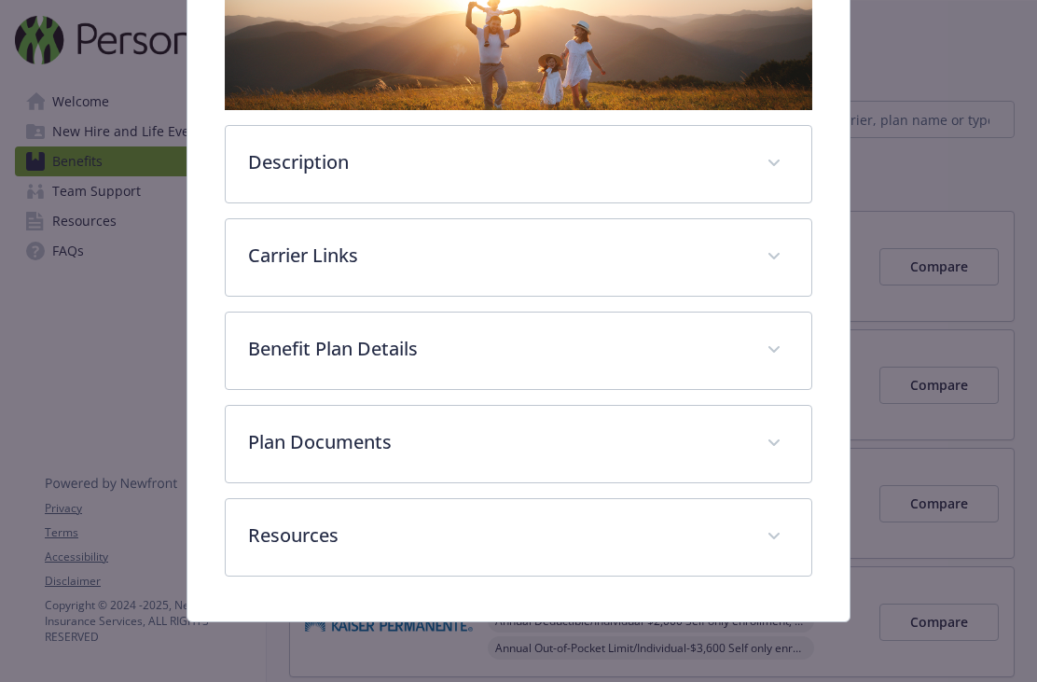
scroll to position [326, 0]
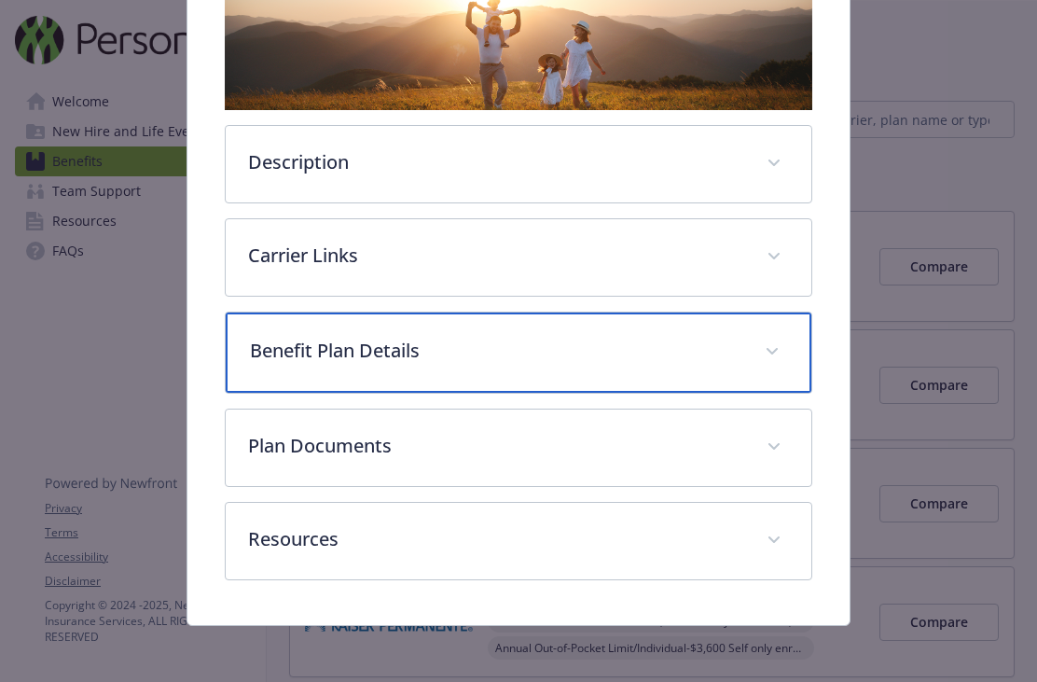
click at [783, 350] on span "details for plan Life and AD&D - Group Term Life/AD&D - Life and AD&D" at bounding box center [772, 352] width 30 height 30
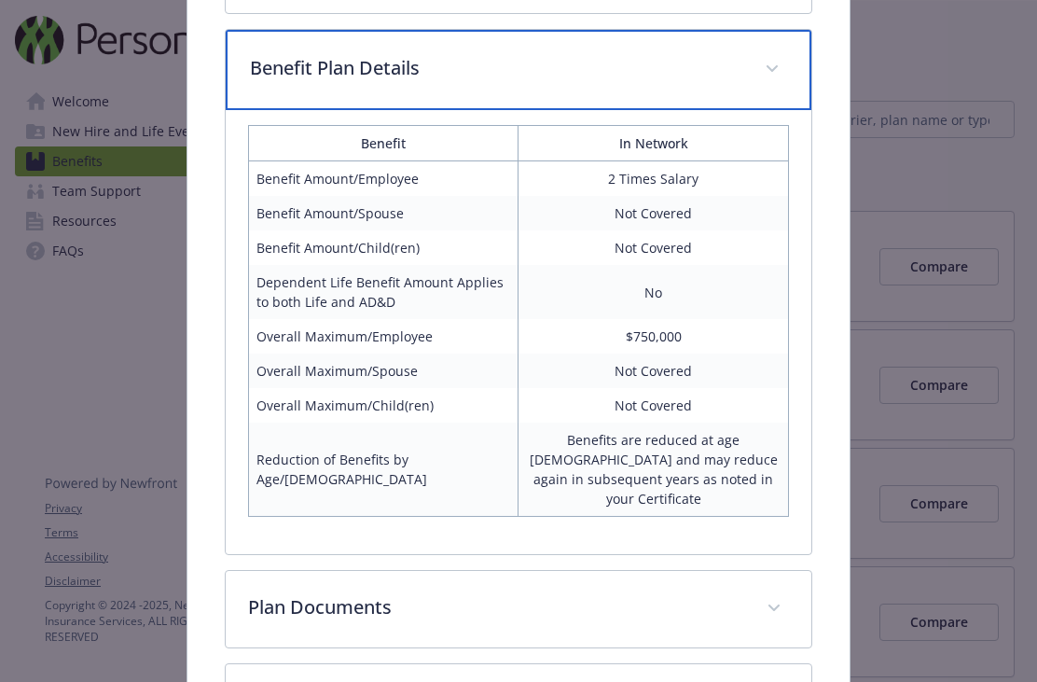
scroll to position [610, 0]
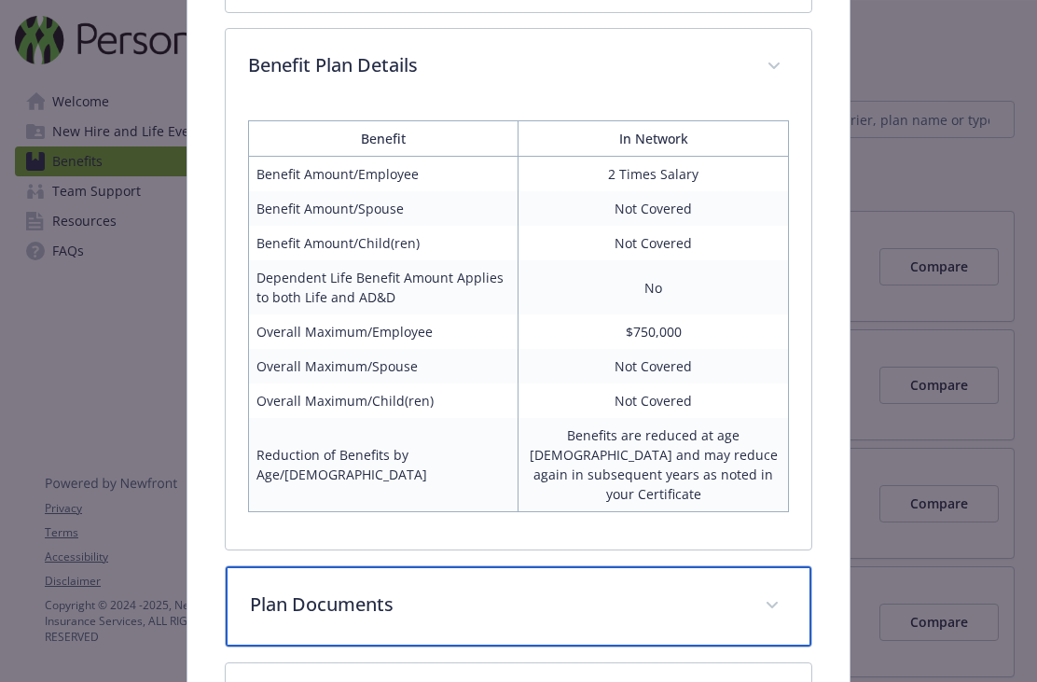
click at [543, 590] on p "Plan Documents" at bounding box center [496, 604] width 492 height 28
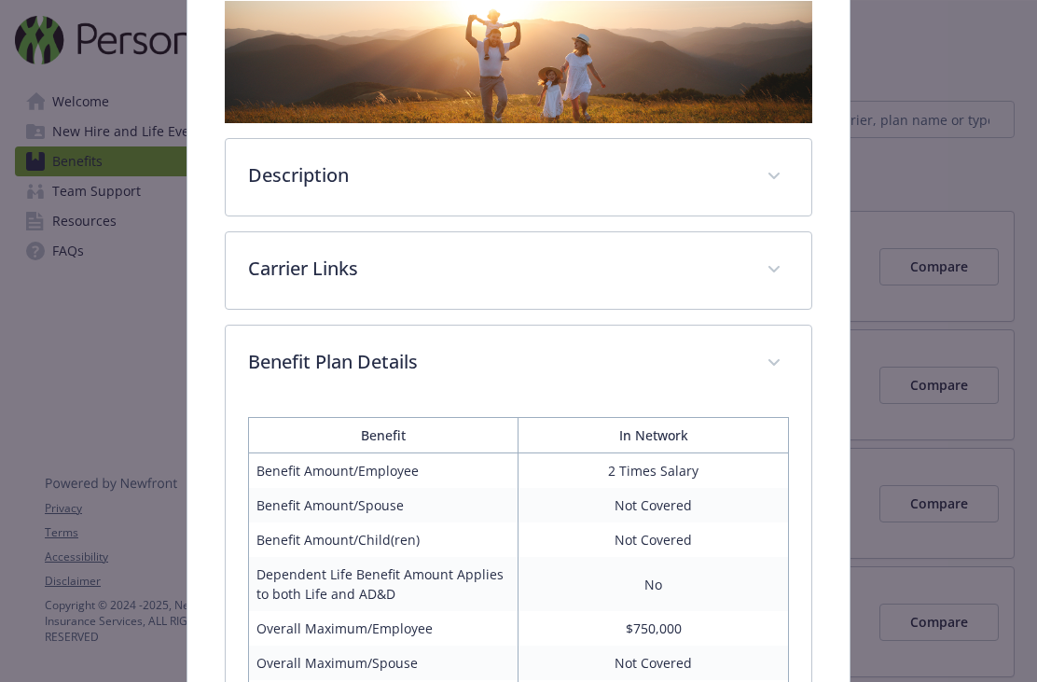
scroll to position [312, 0]
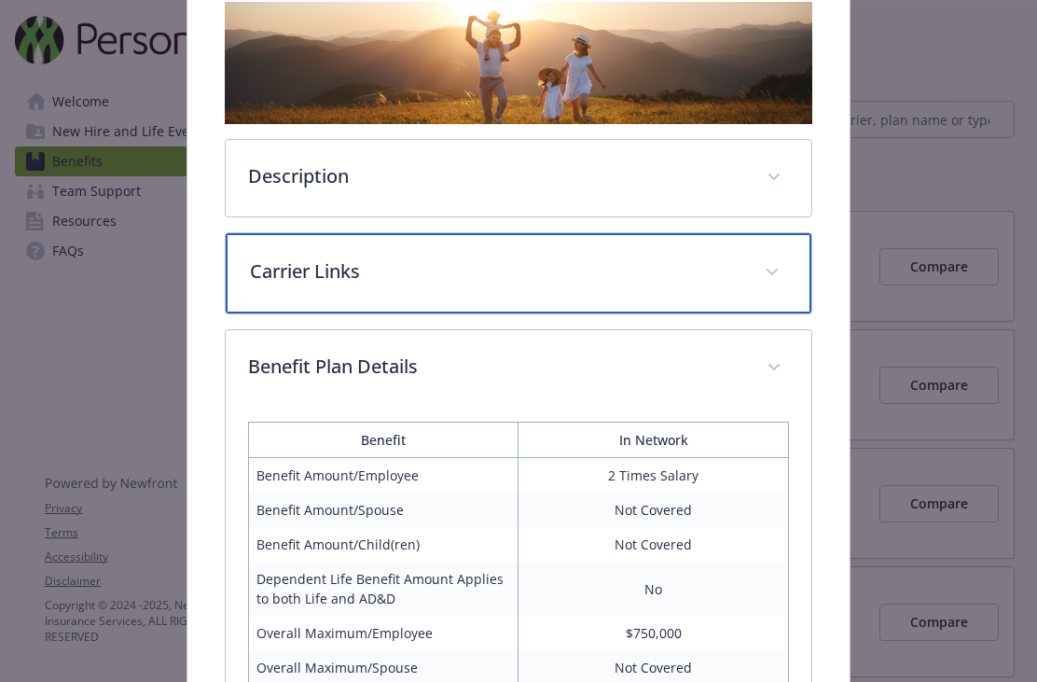
click at [653, 287] on div "Carrier Links" at bounding box center [519, 273] width 586 height 80
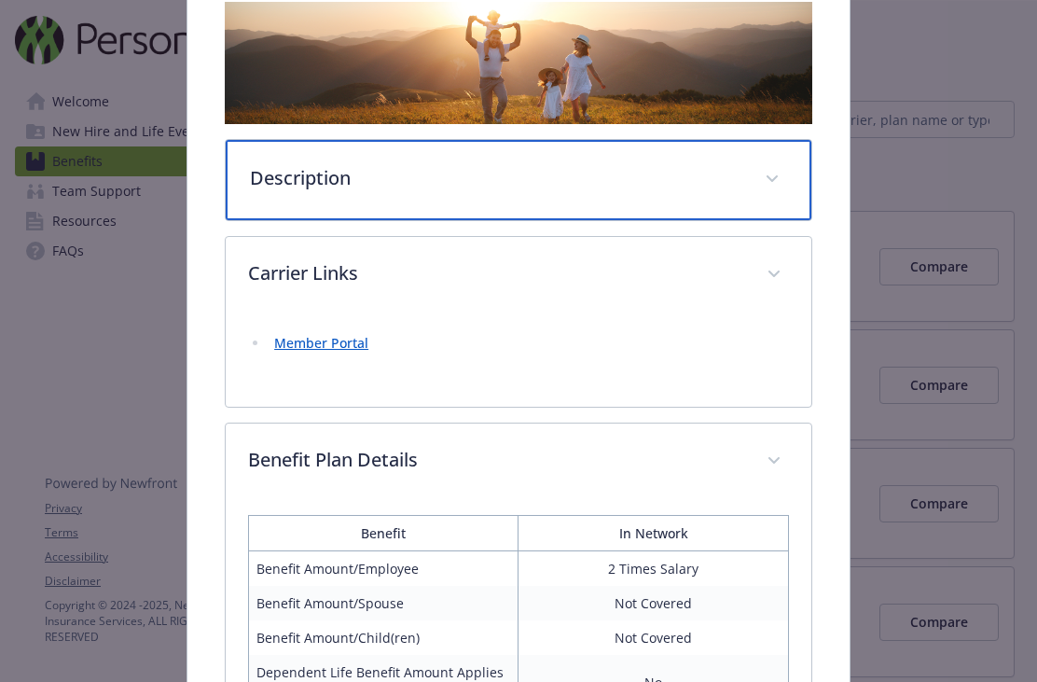
click at [743, 187] on div "Description" at bounding box center [519, 180] width 586 height 80
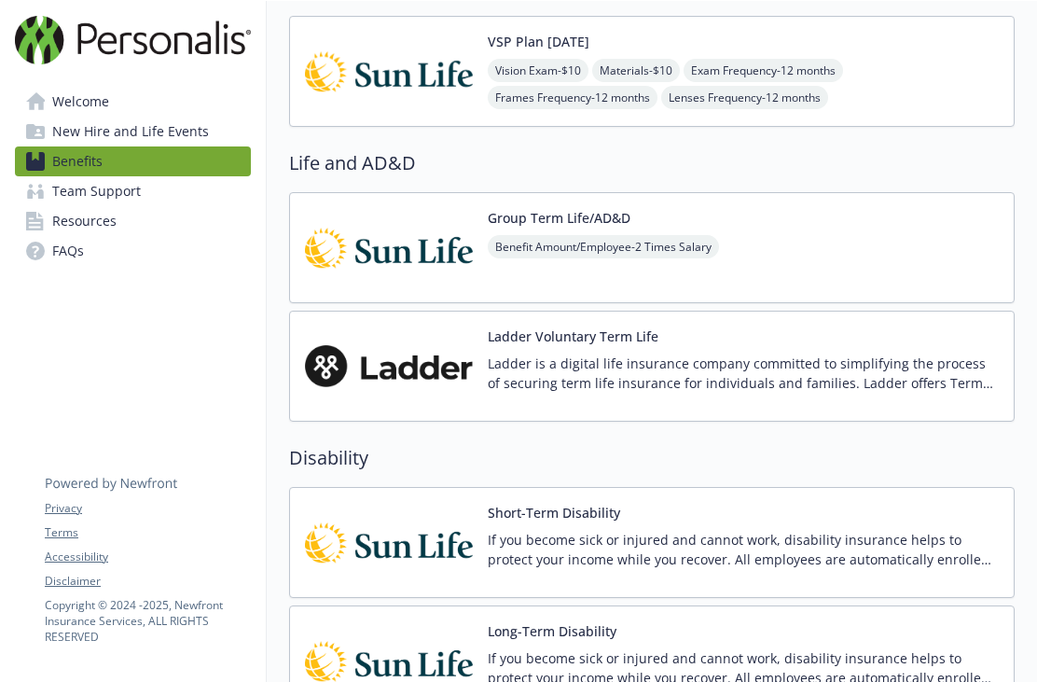
scroll to position [903, 0]
click at [846, 246] on div "Group Term Life/AD&D Benefit Amount/Employee - 2 Times Salary" at bounding box center [652, 248] width 726 height 111
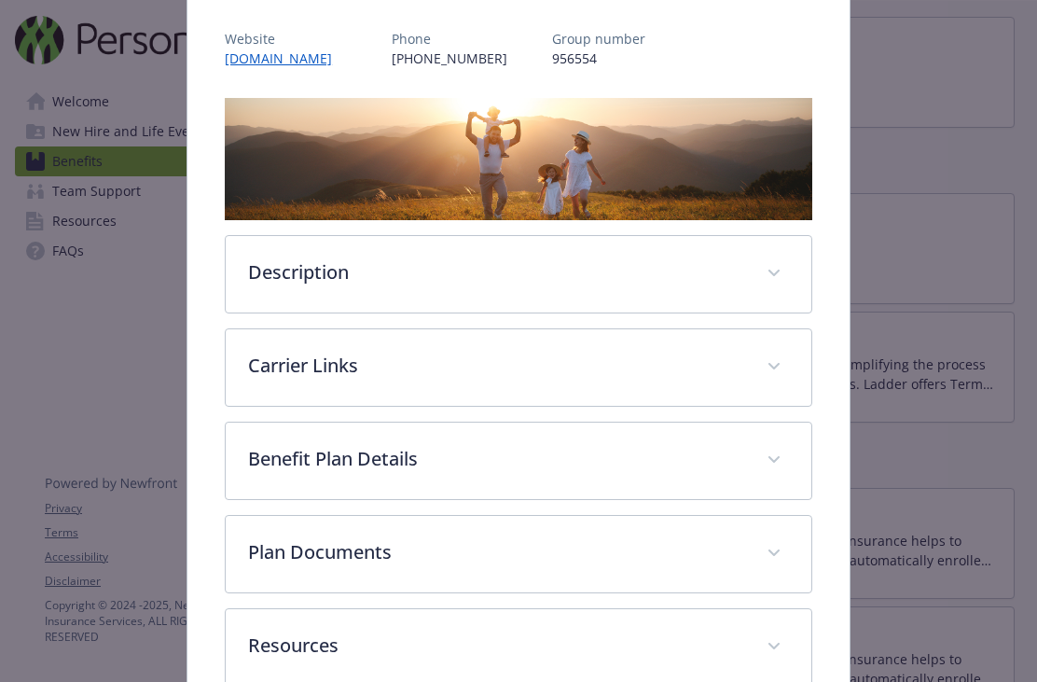
scroll to position [220, 0]
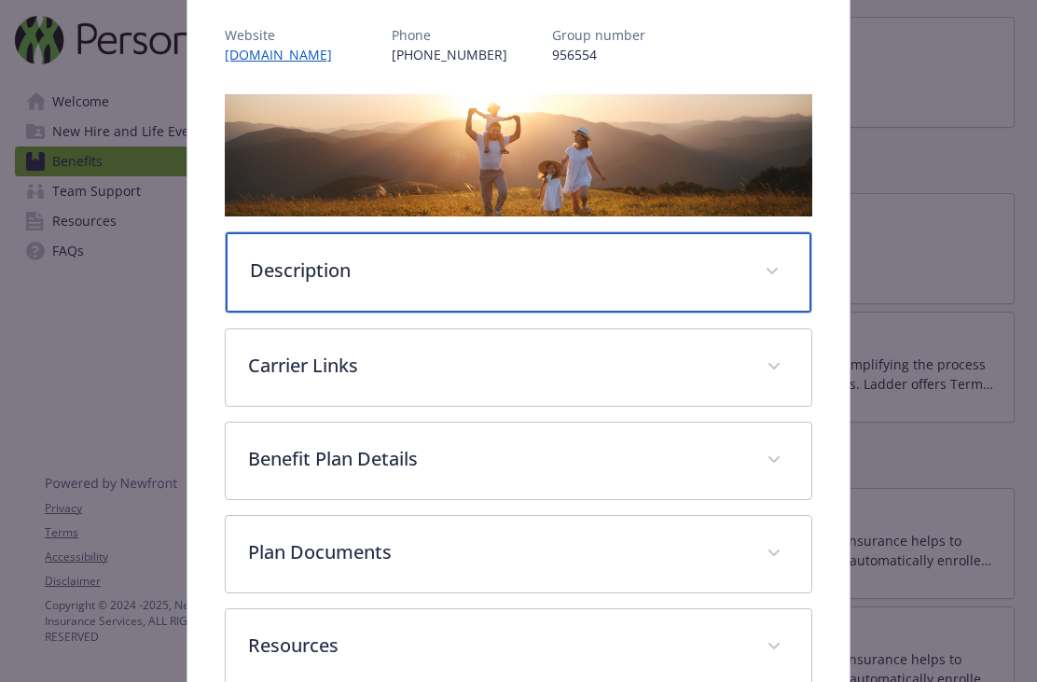
click at [758, 262] on div "Description" at bounding box center [519, 272] width 586 height 80
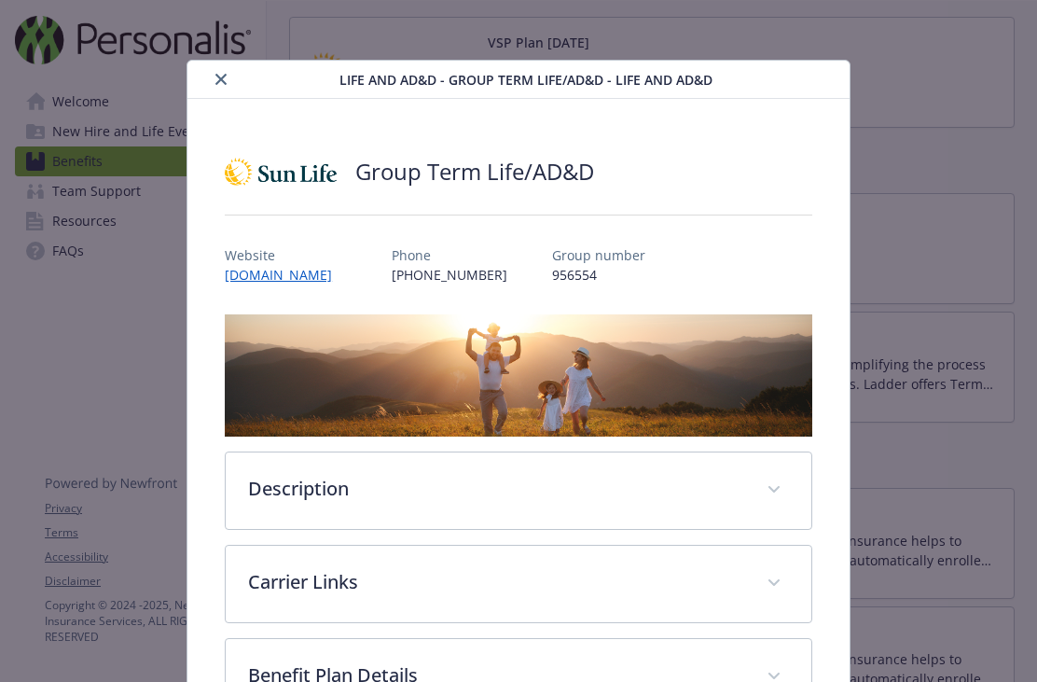
scroll to position [56, 0]
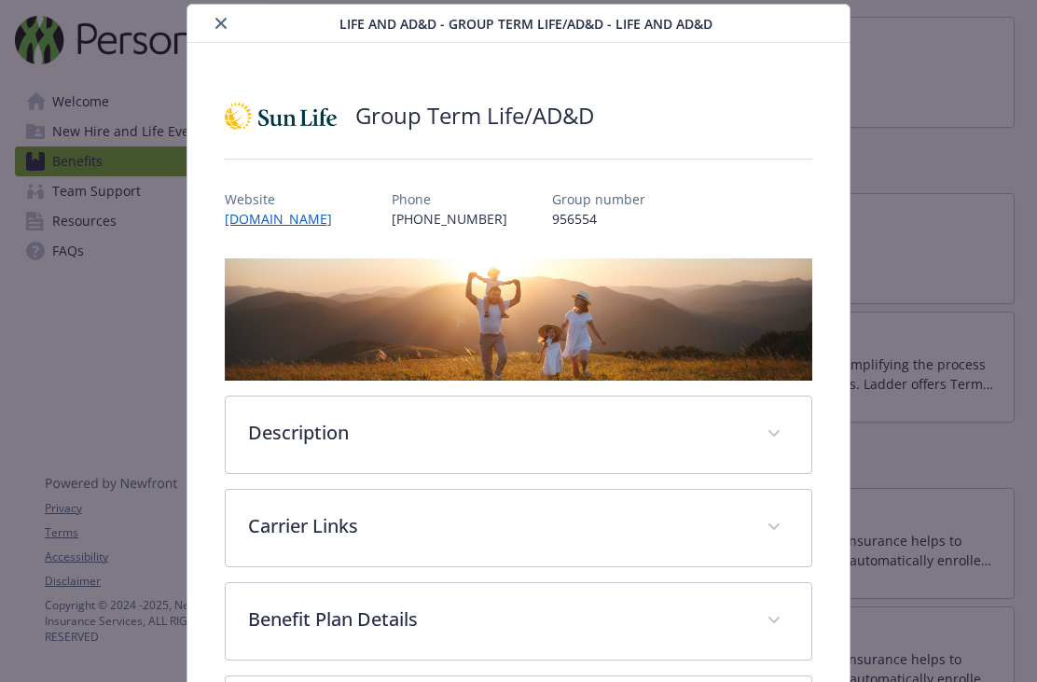
click at [215, 31] on button "close" at bounding box center [221, 23] width 22 height 22
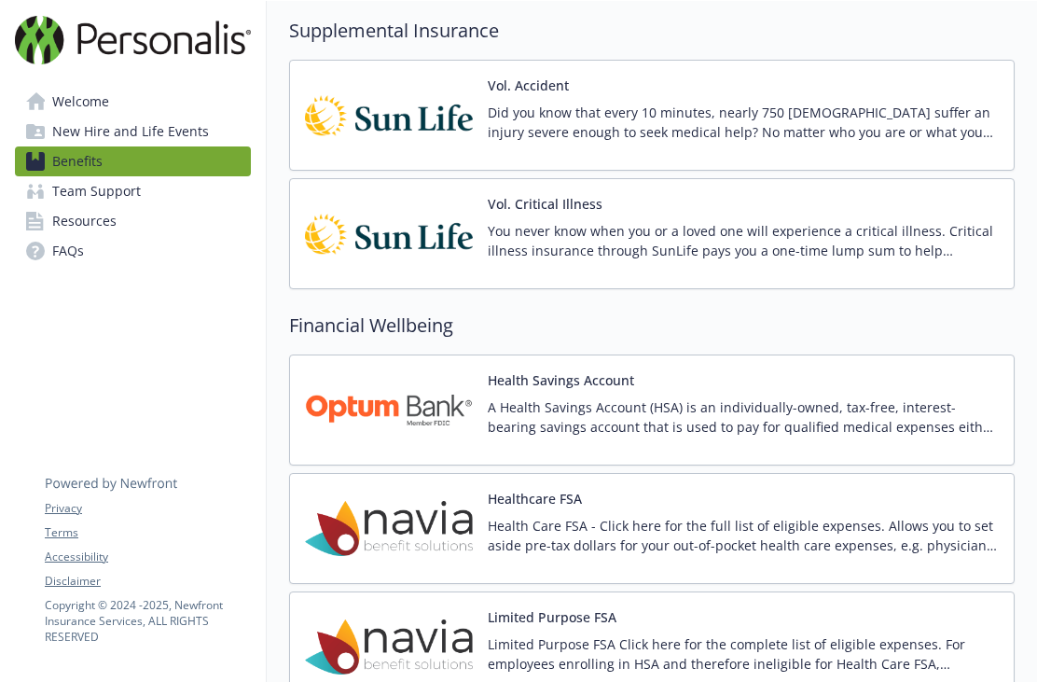
scroll to position [1801, 0]
click at [785, 124] on p "Did you know that every 10 minutes, nearly 750 [DEMOGRAPHIC_DATA] suffer an inj…" at bounding box center [743, 123] width 511 height 39
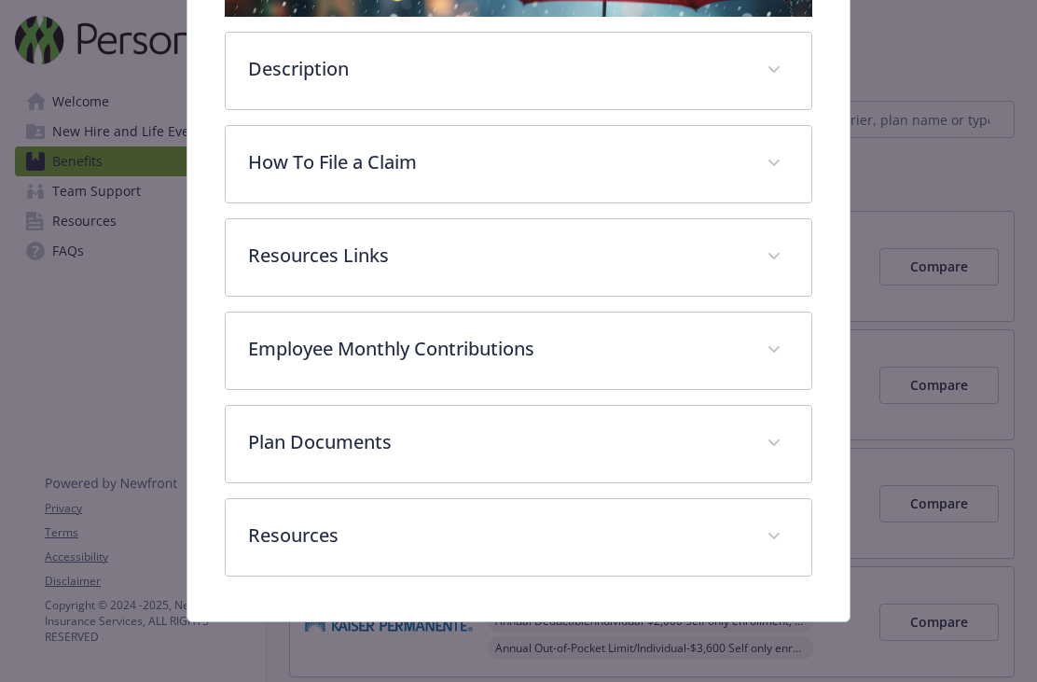
scroll to position [420, 0]
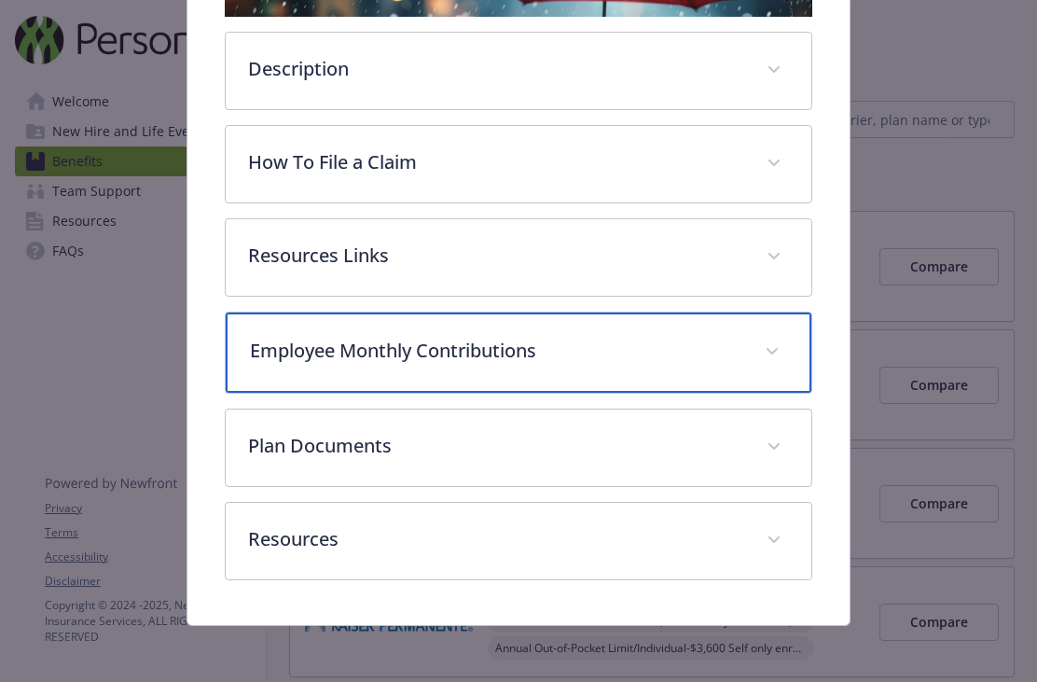
click at [637, 351] on p "Employee Monthly Contributions" at bounding box center [496, 351] width 492 height 28
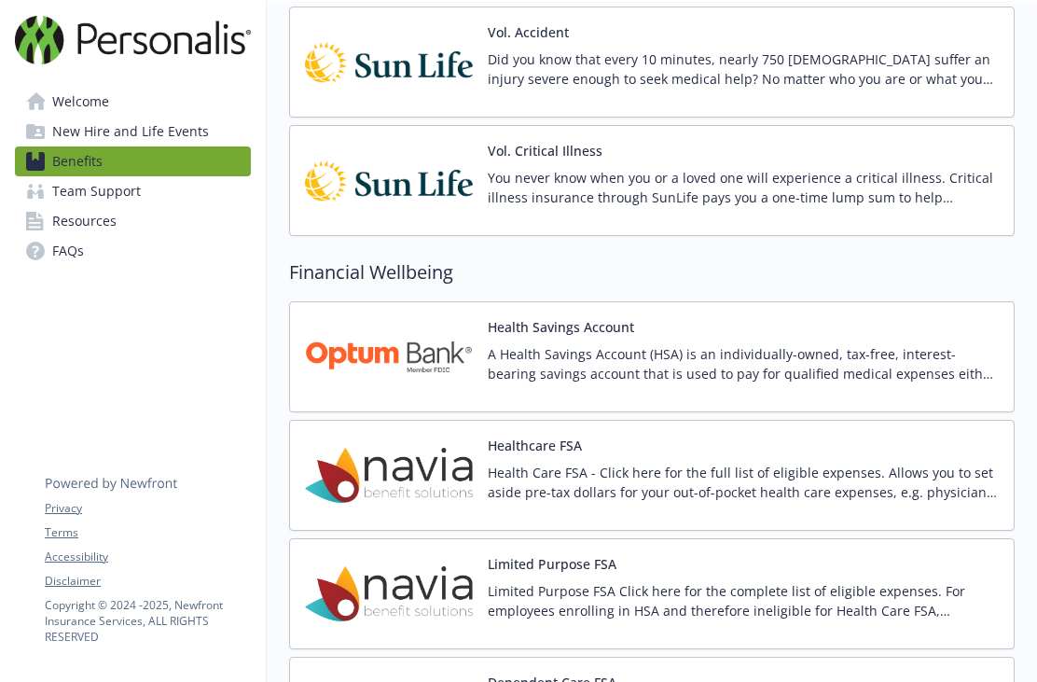
scroll to position [1857, 0]
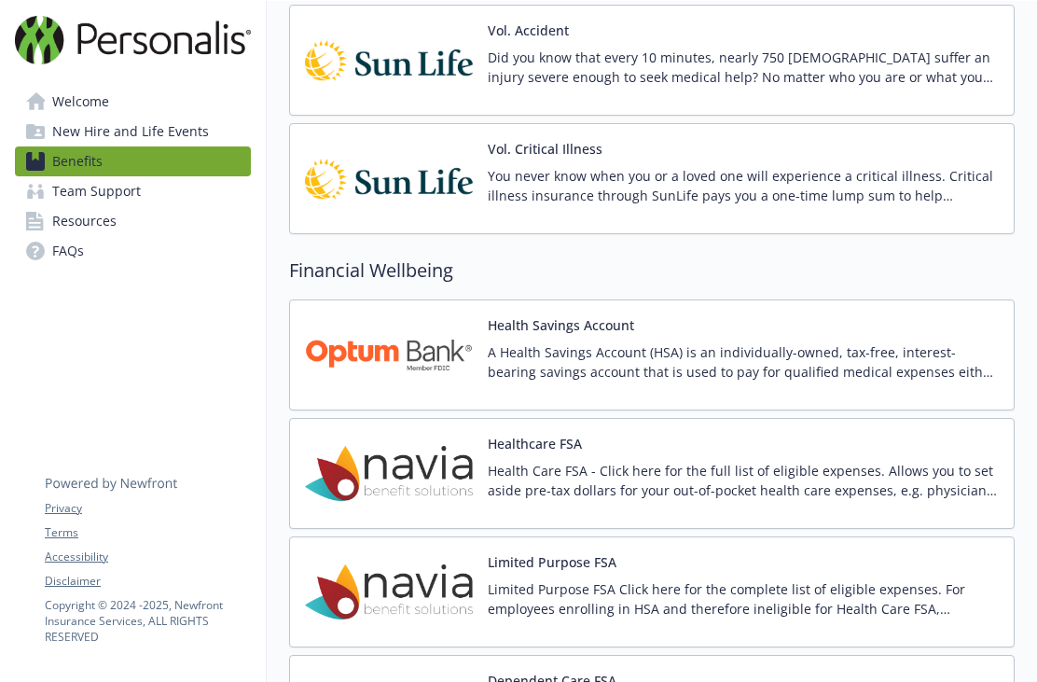
click at [803, 215] on div "You never know when you or a loved one will experience a critical illness. Crit…" at bounding box center [743, 192] width 511 height 52
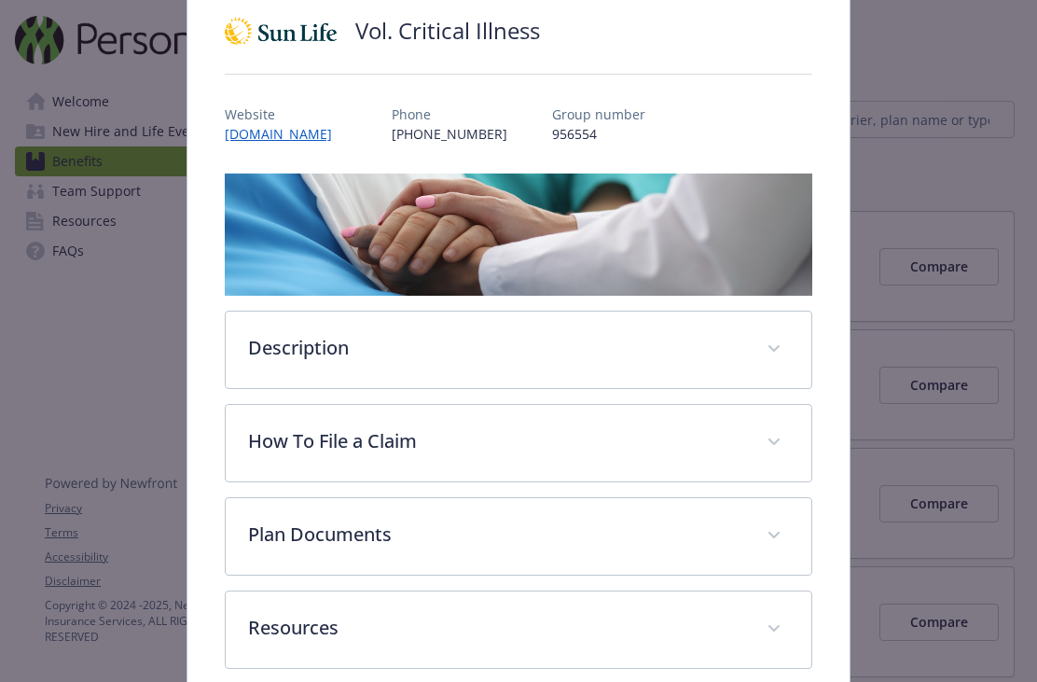
scroll to position [159, 0]
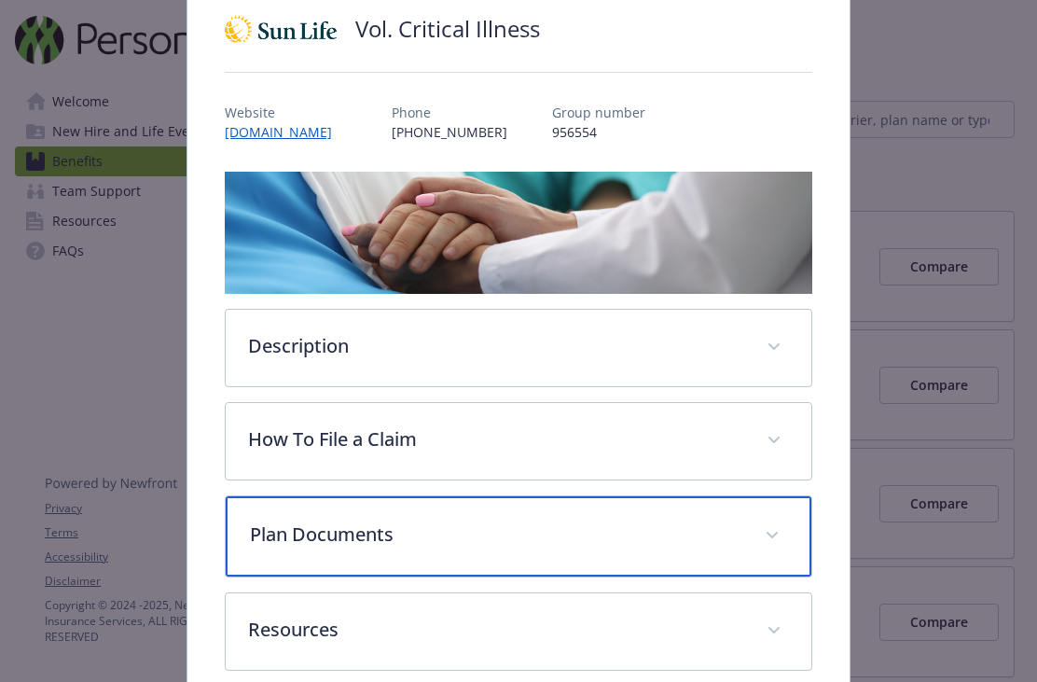
click at [560, 521] on p "Plan Documents" at bounding box center [496, 534] width 492 height 28
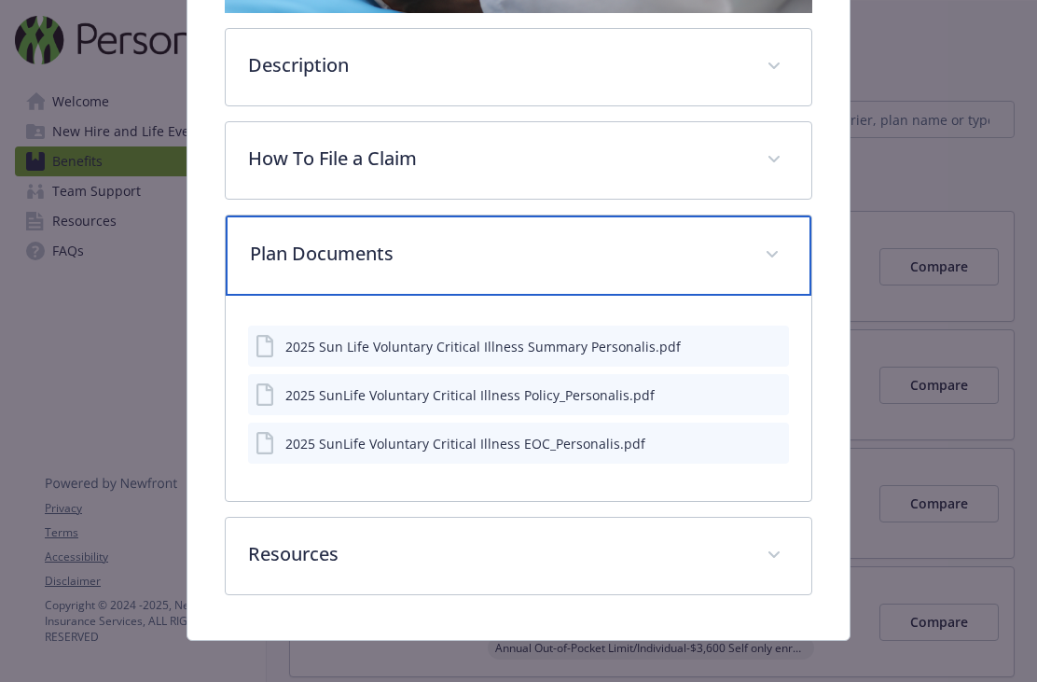
scroll to position [442, 0]
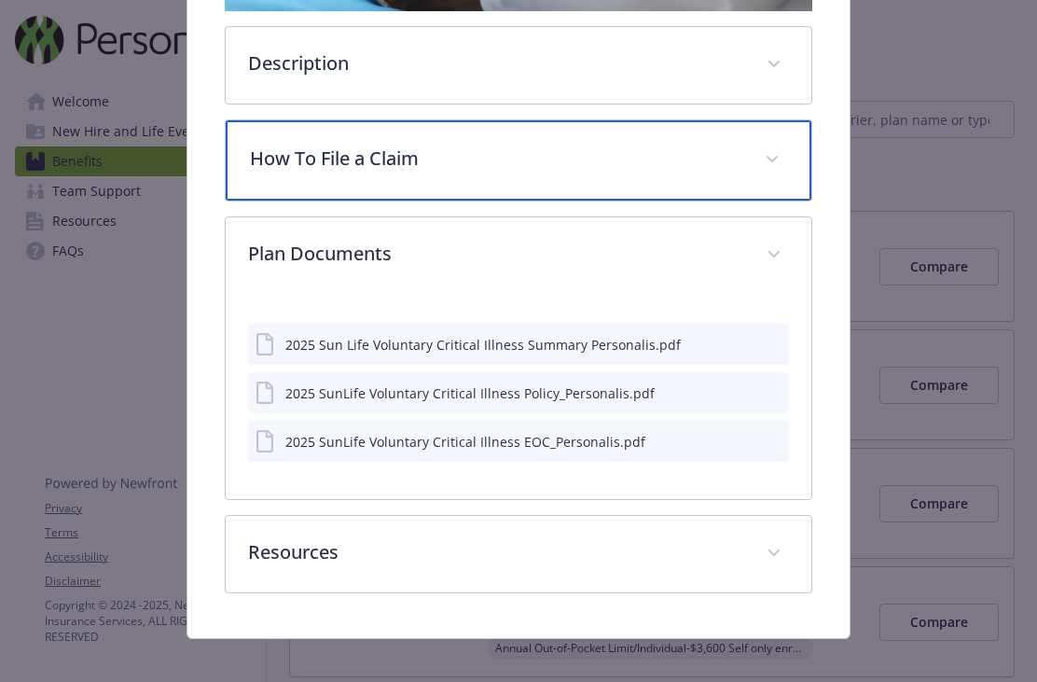
click at [736, 146] on p "How To File a Claim" at bounding box center [496, 159] width 492 height 28
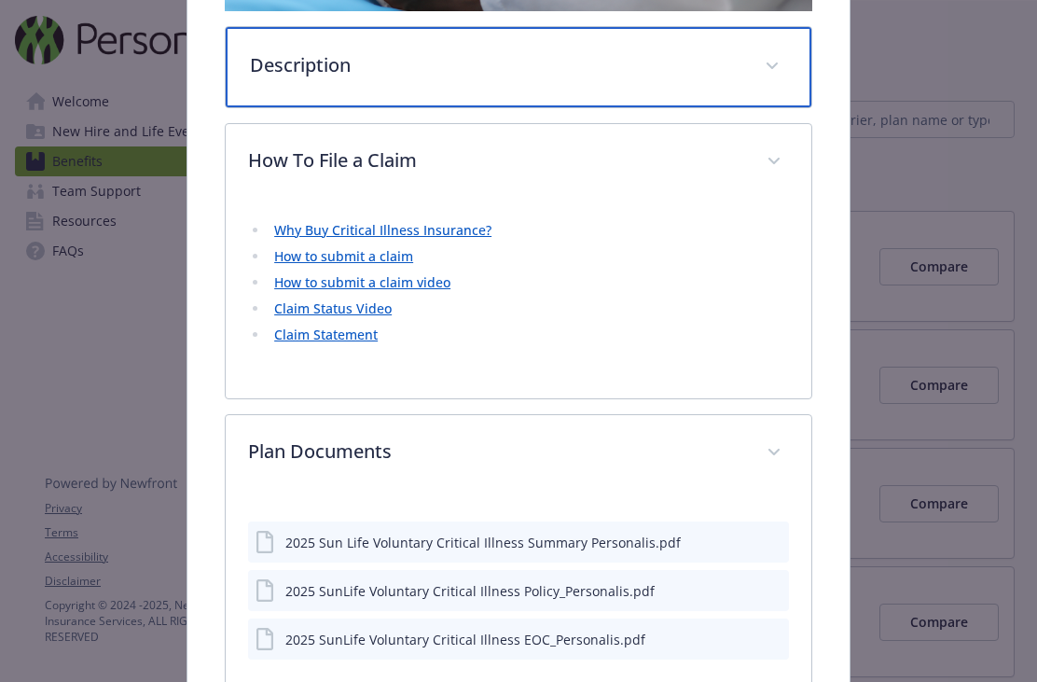
click at [742, 56] on div "Description" at bounding box center [519, 67] width 586 height 80
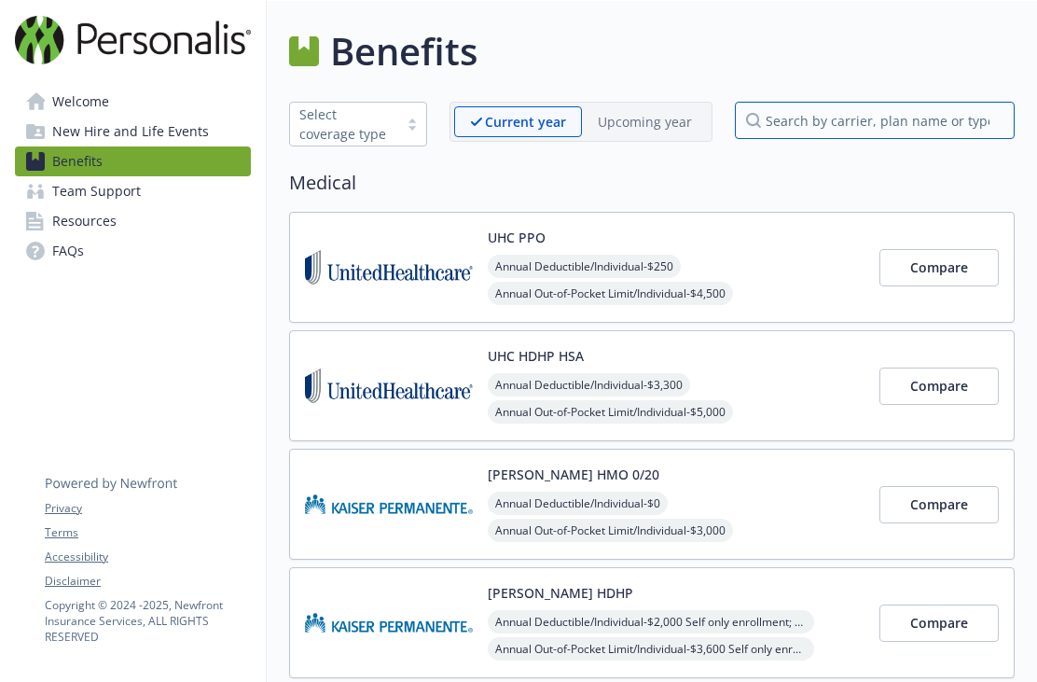
click at [930, 124] on input "search by carrier, plan name or type" at bounding box center [875, 120] width 280 height 37
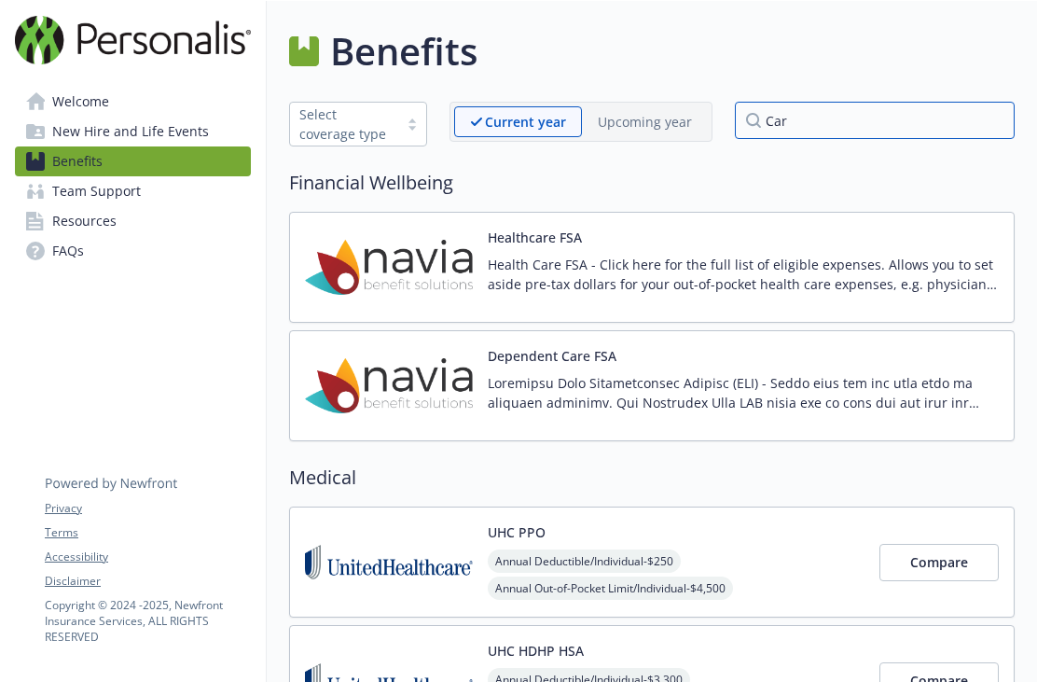
click at [826, 125] on input "Car" at bounding box center [875, 120] width 280 height 37
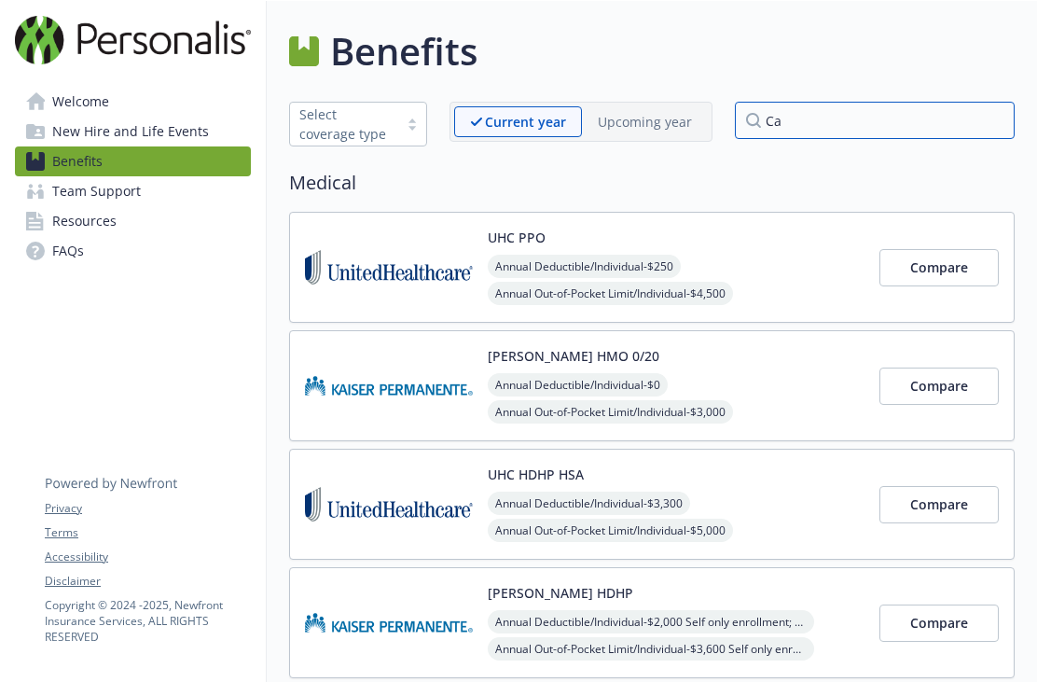
type input "C"
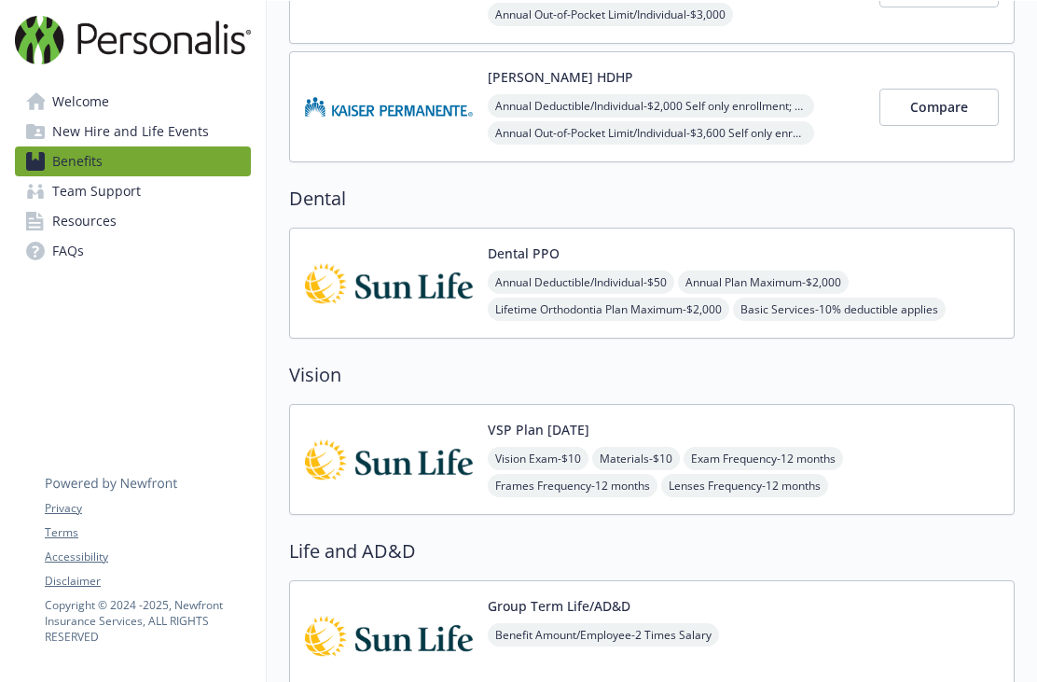
click at [451, 423] on img at bounding box center [389, 459] width 168 height 79
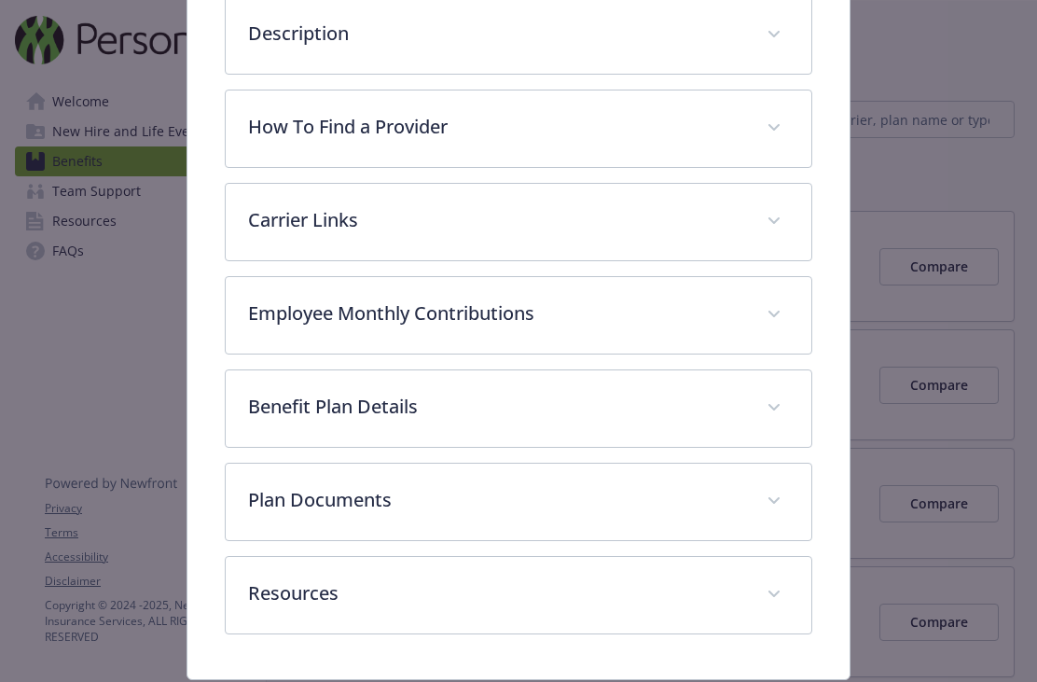
scroll to position [453, 0]
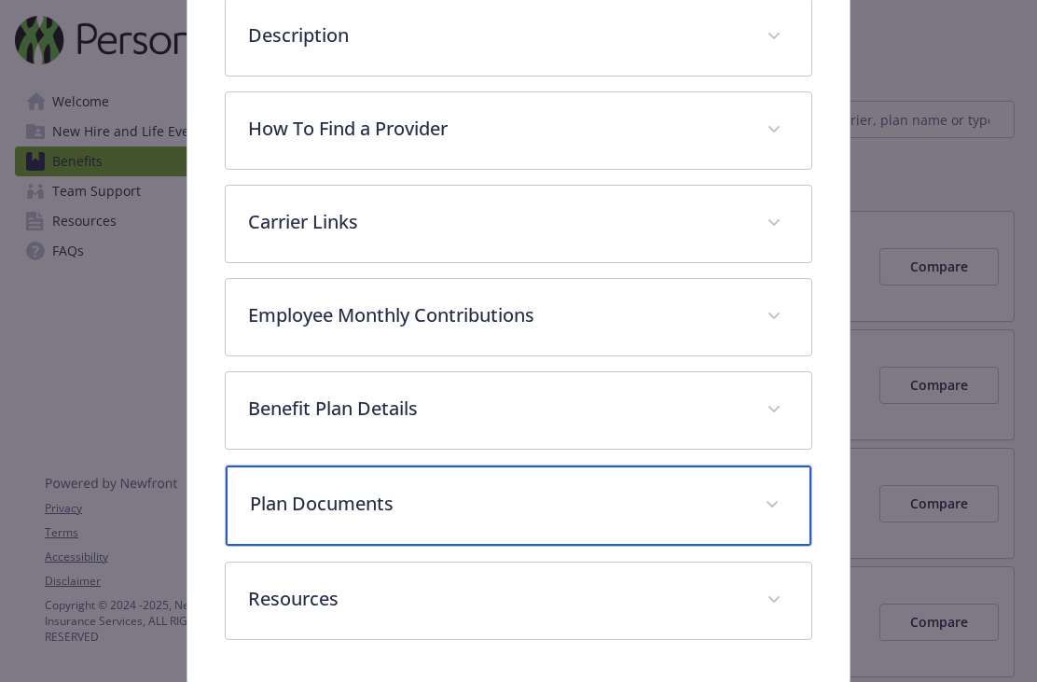
click at [303, 495] on p "Plan Documents" at bounding box center [496, 504] width 492 height 28
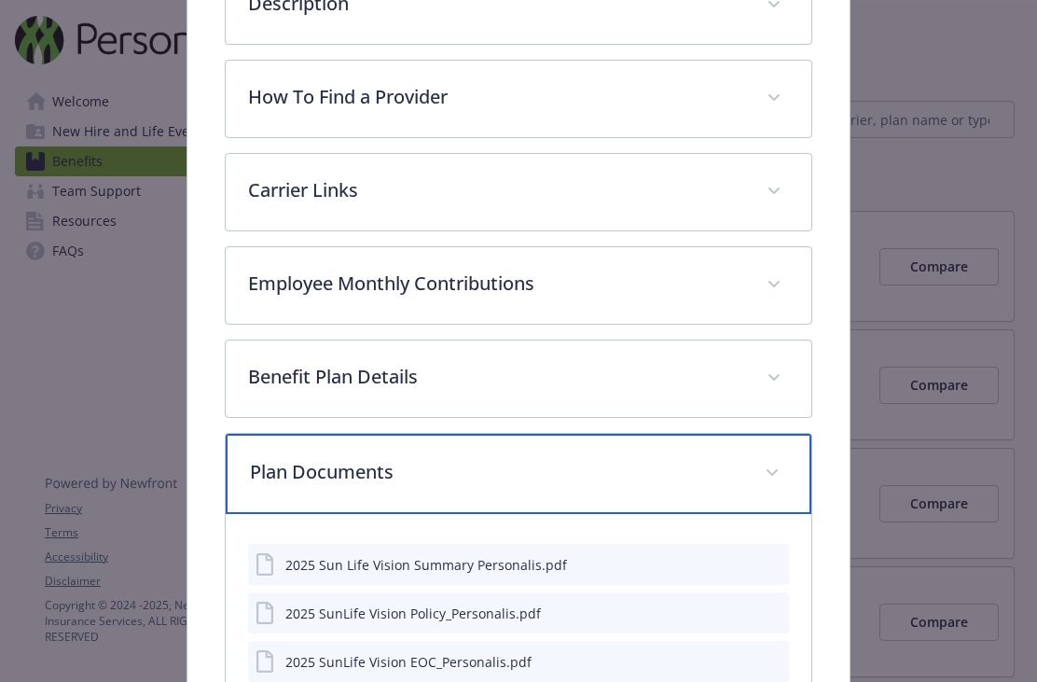
scroll to position [496, 0]
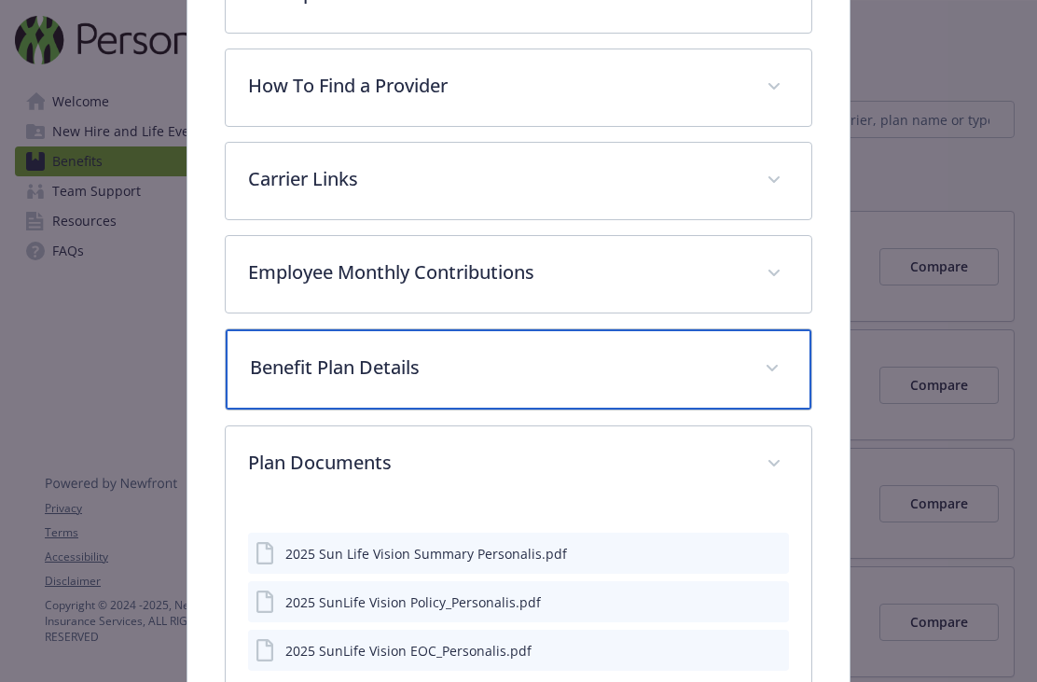
click at [258, 367] on p "Benefit Plan Details" at bounding box center [496, 368] width 492 height 28
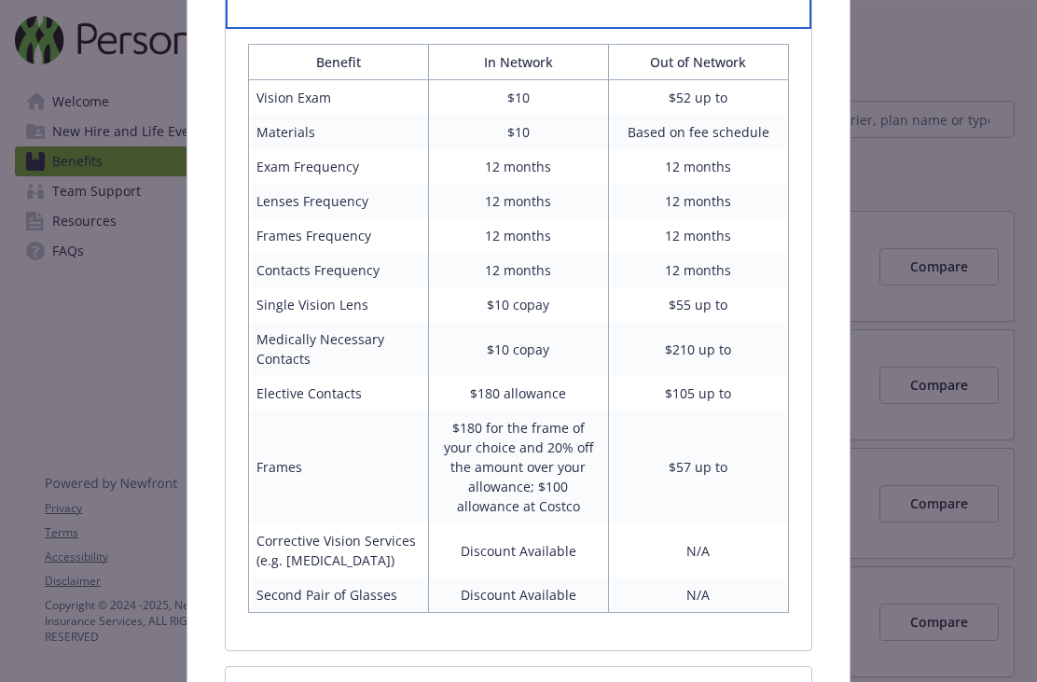
scroll to position [890, 0]
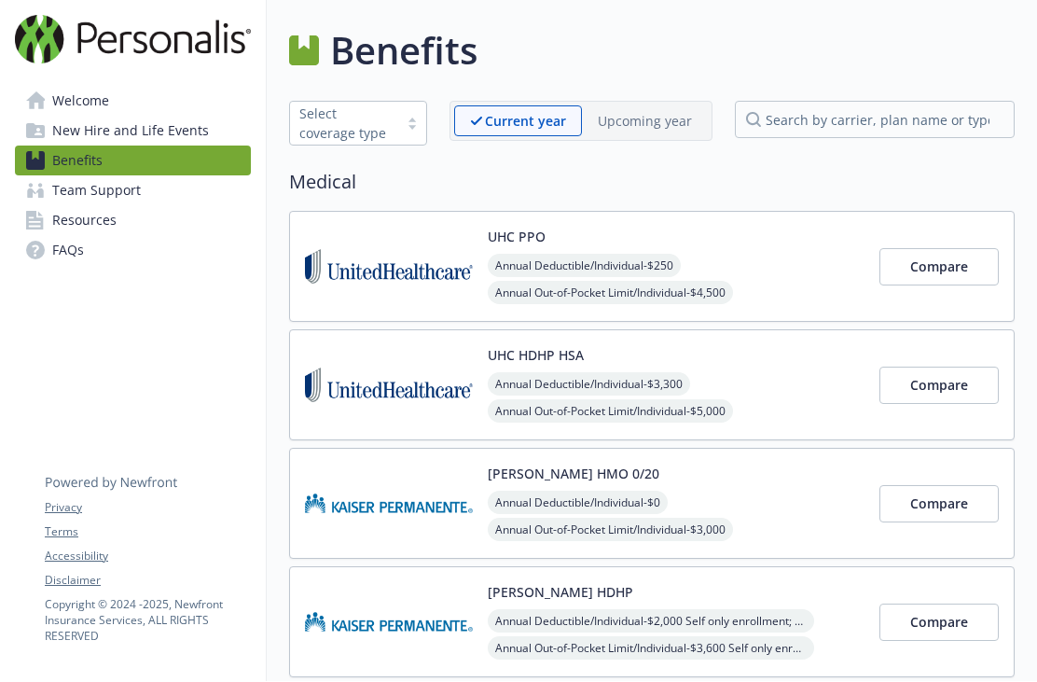
scroll to position [60, 0]
